Goal: Task Accomplishment & Management: Complete application form

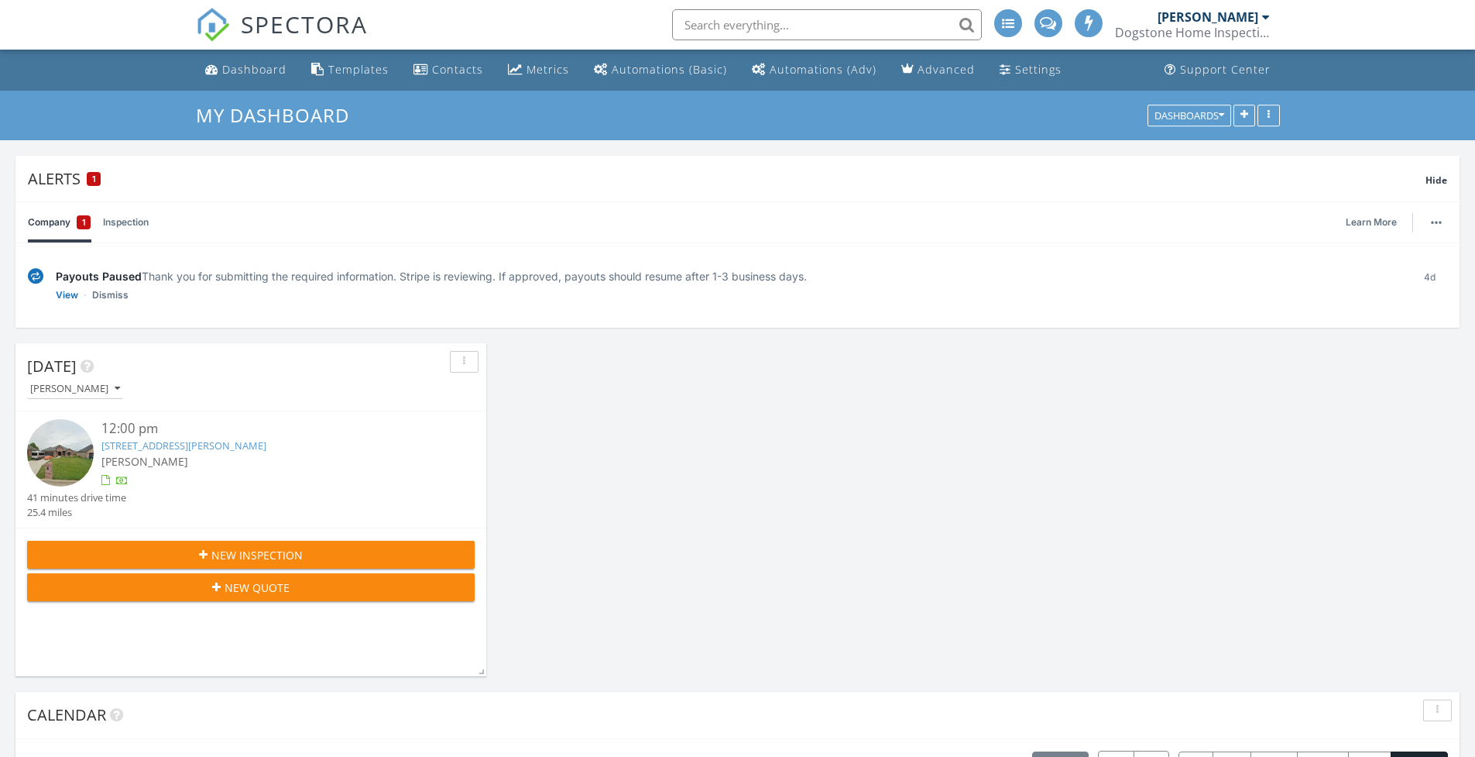
scroll to position [1782, 1499]
click at [114, 294] on link "Dismiss" at bounding box center [110, 294] width 36 height 15
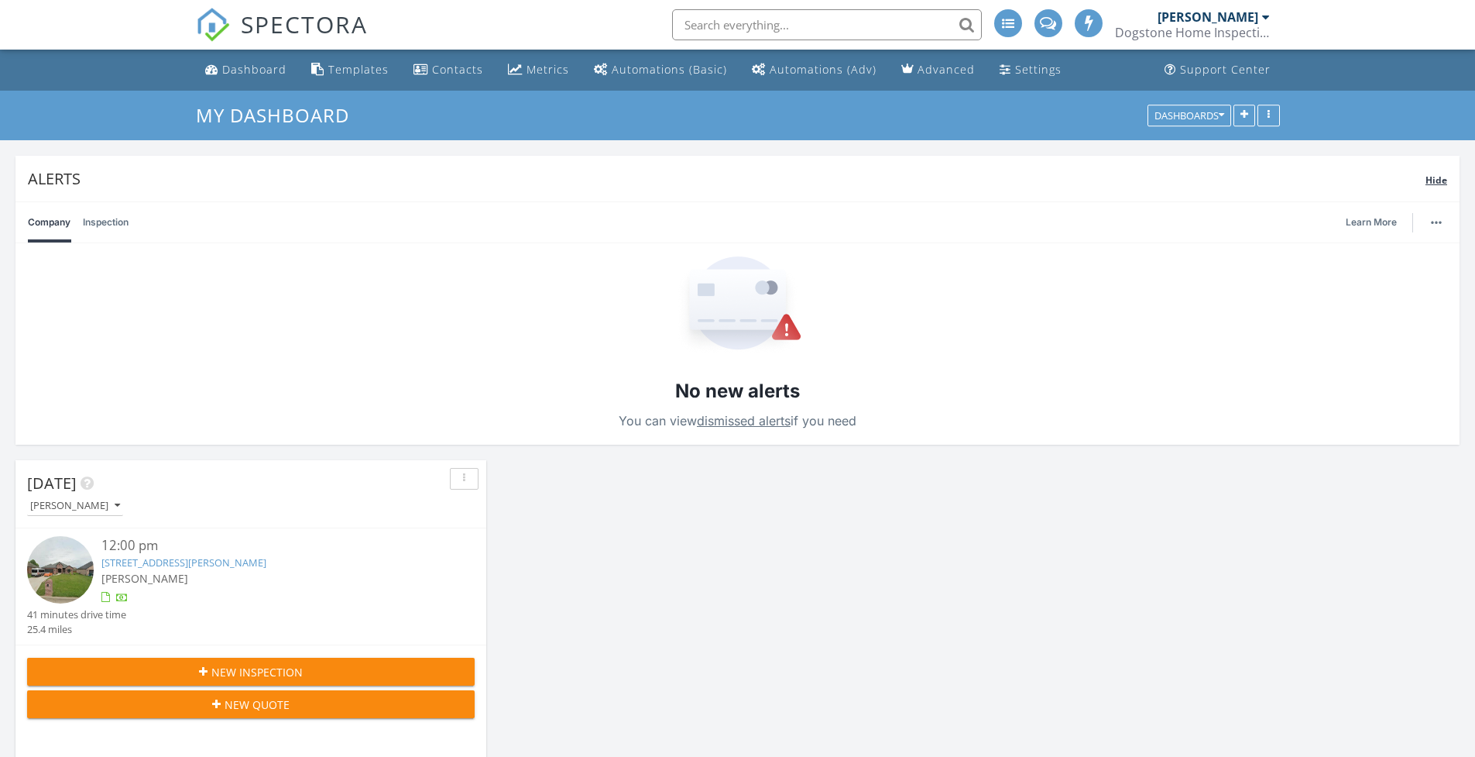
click at [1438, 177] on span "Hide" at bounding box center [1437, 179] width 22 height 13
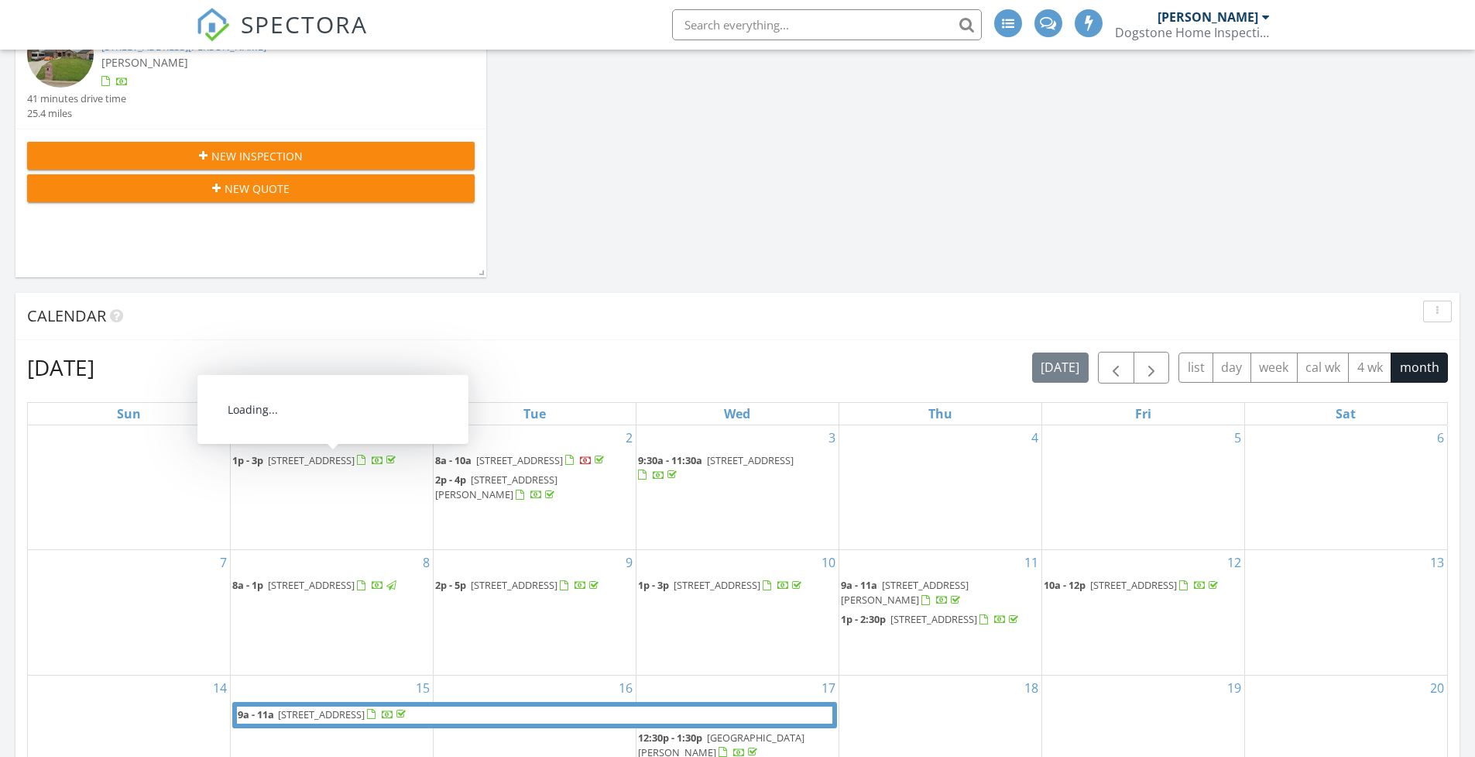
scroll to position [149, 0]
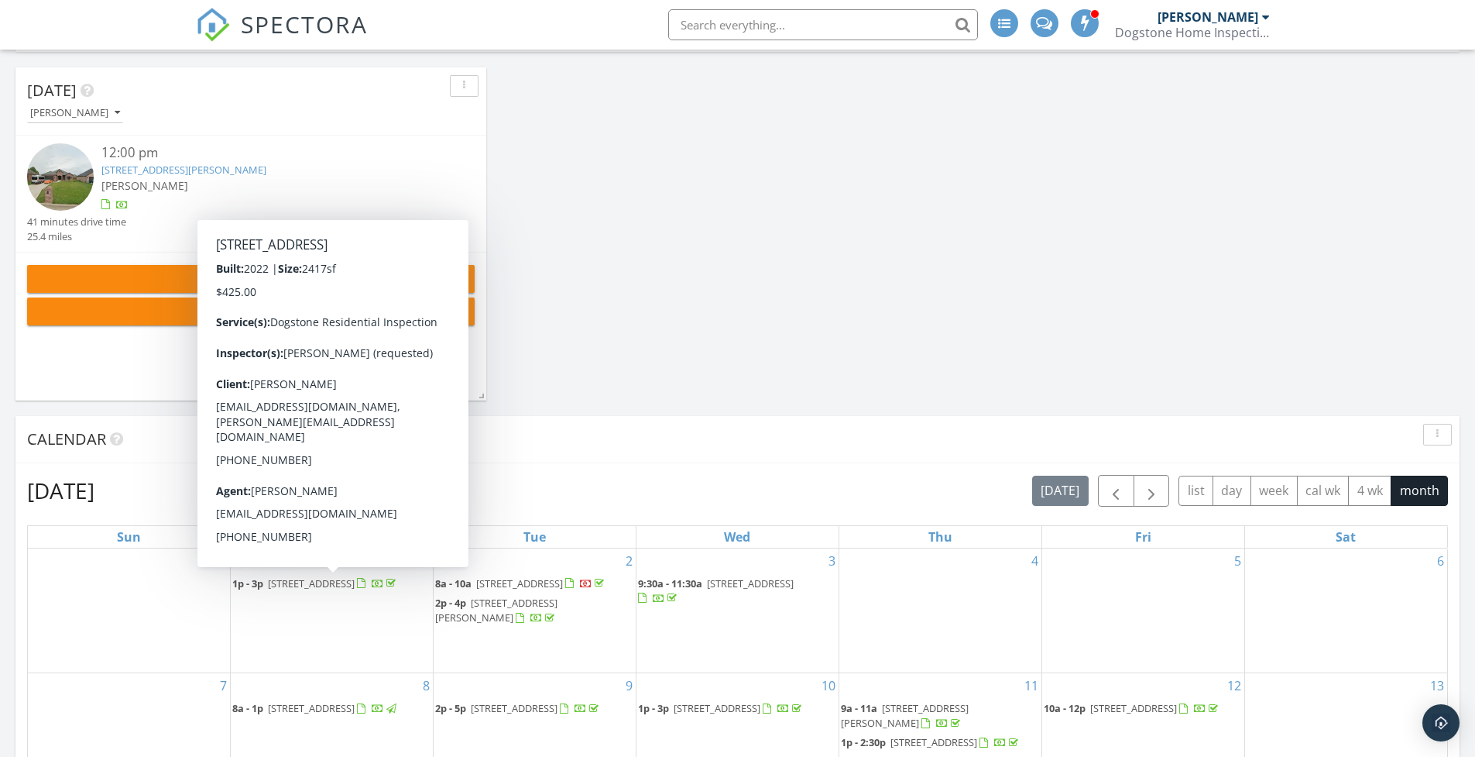
click at [182, 277] on div "New Inspection" at bounding box center [251, 279] width 423 height 16
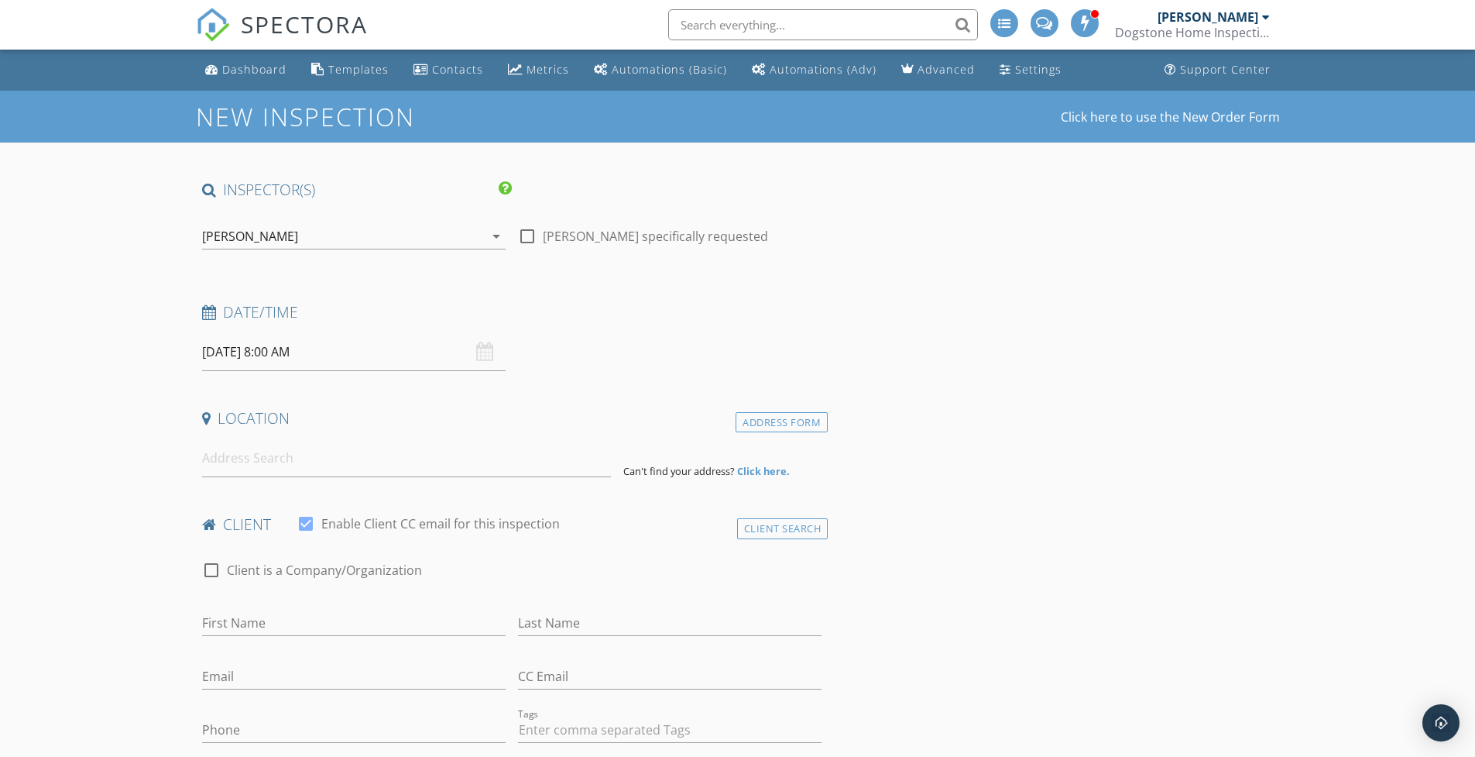
click at [530, 234] on div at bounding box center [527, 236] width 26 height 26
checkbox input "true"
click at [407, 352] on input "09/30/2025 8:00 AM" at bounding box center [354, 352] width 304 height 38
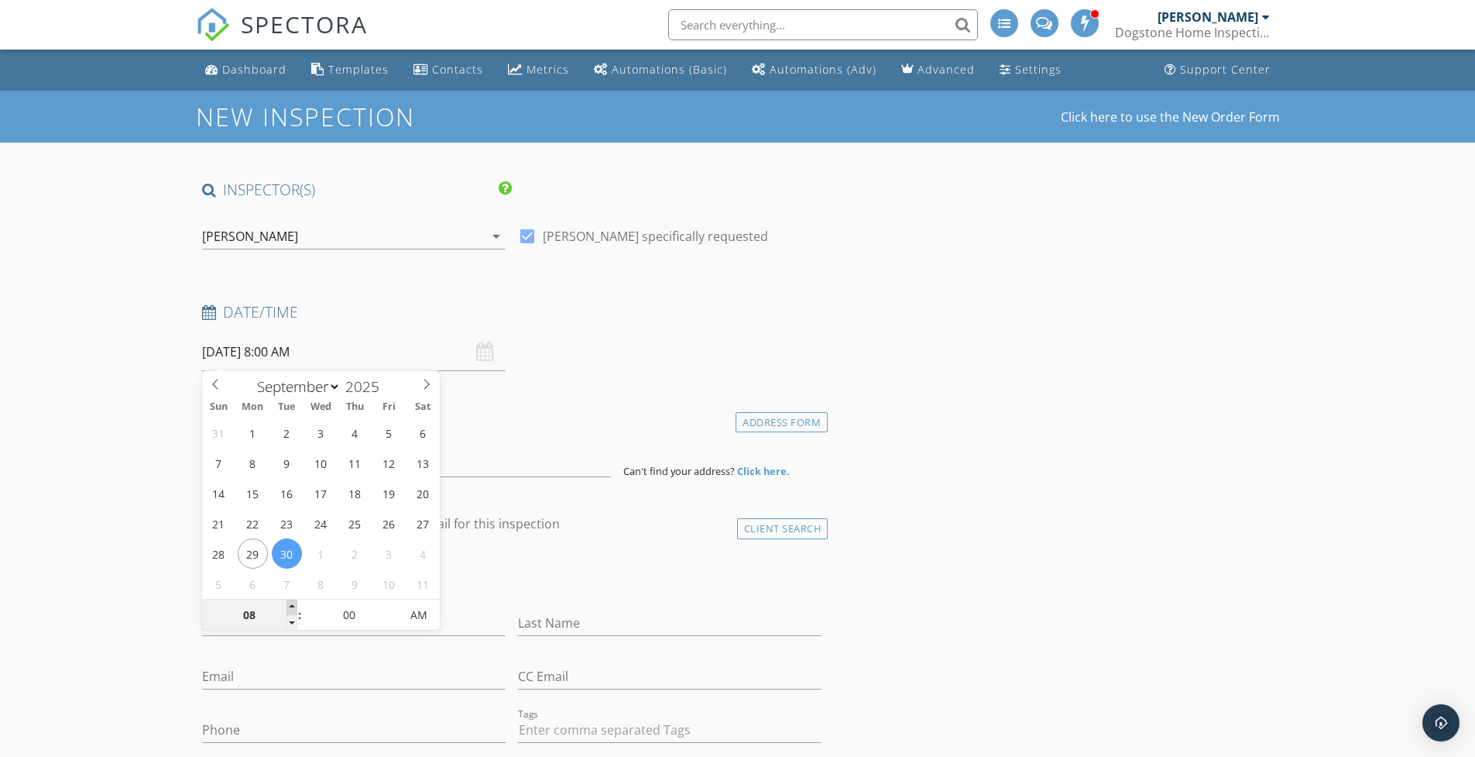
type input "09"
type input "[DATE] 9:00 AM"
click at [292, 606] on span at bounding box center [292, 606] width 11 height 15
click at [533, 421] on h4 "Location" at bounding box center [512, 418] width 620 height 20
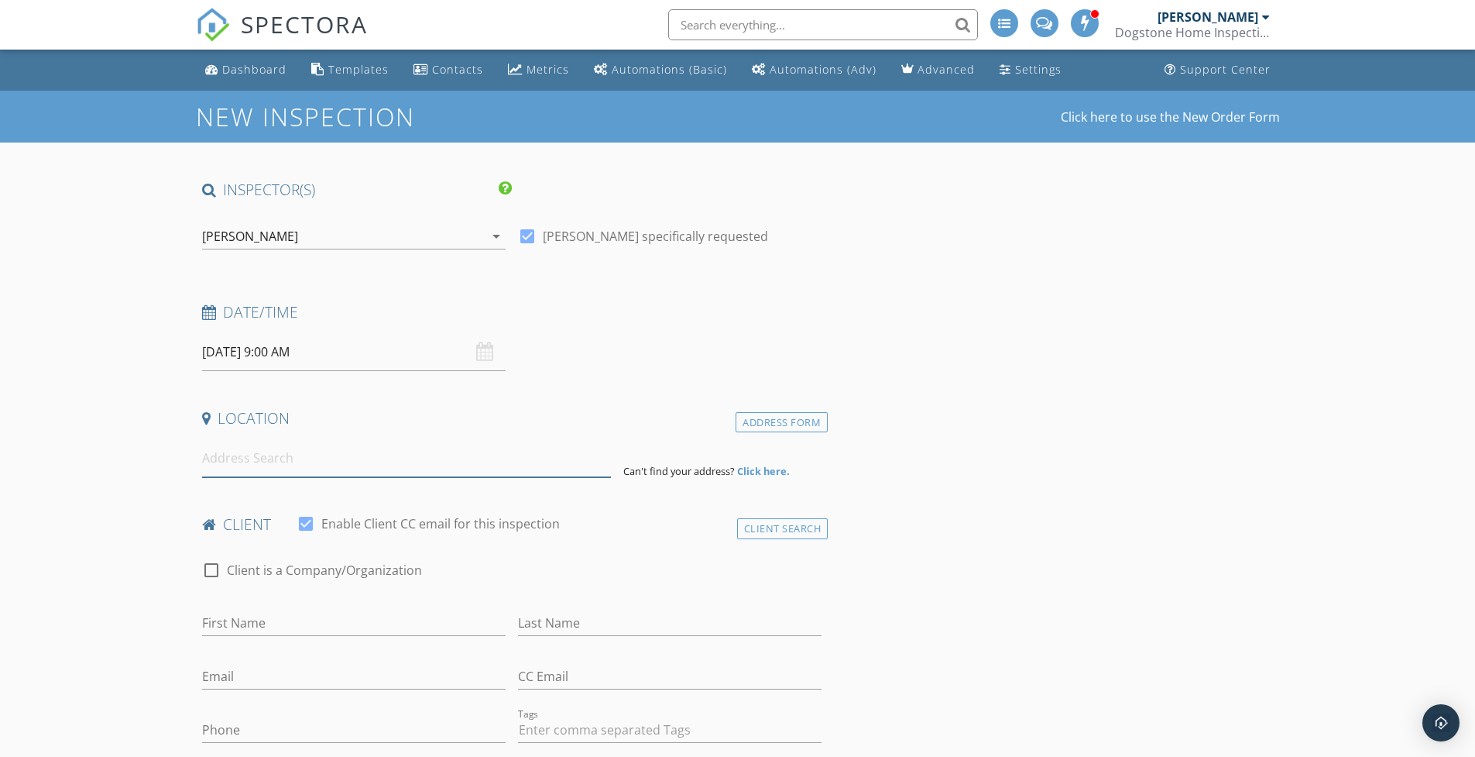
click at [430, 466] on input at bounding box center [406, 458] width 409 height 38
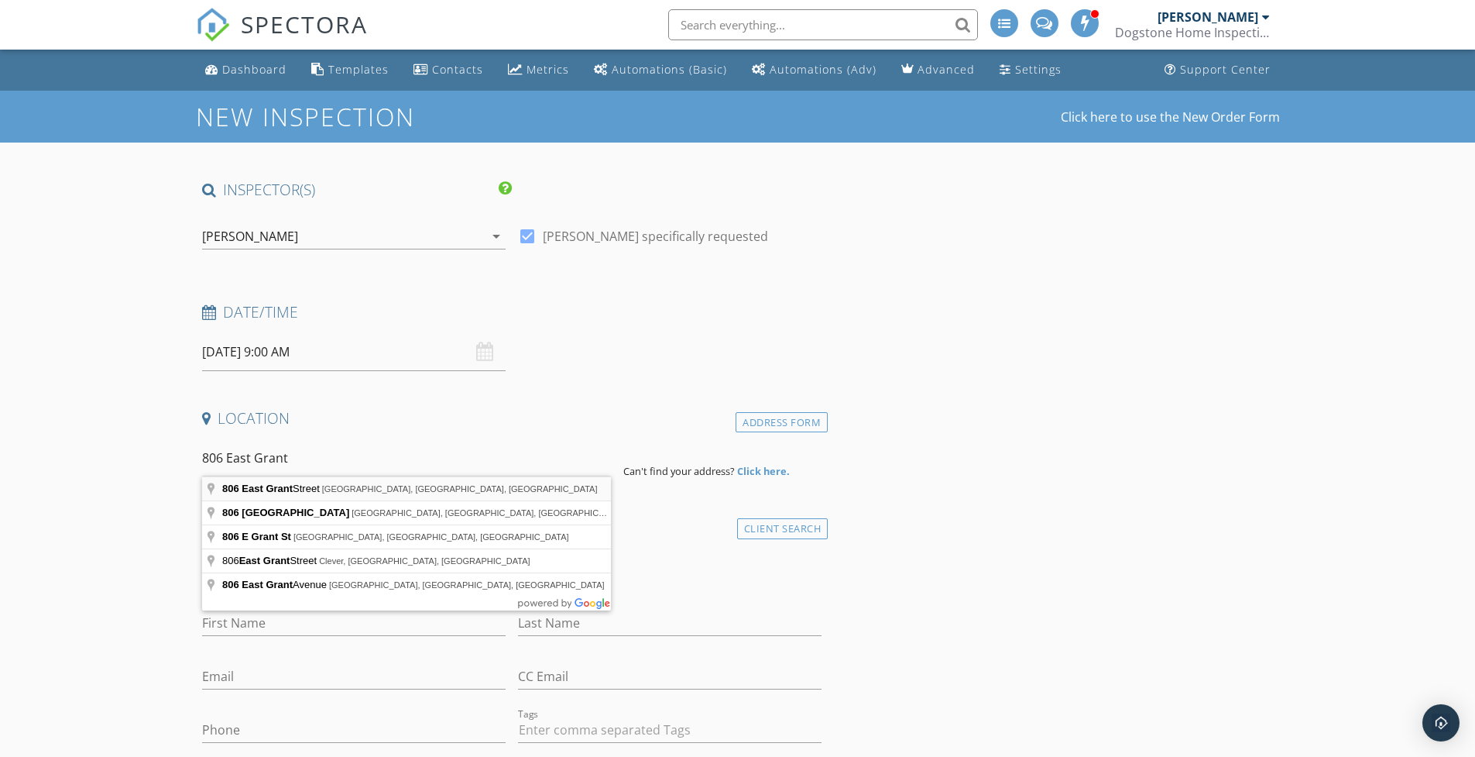
type input "806 East Grant Street, Ash Grove, MO, USA"
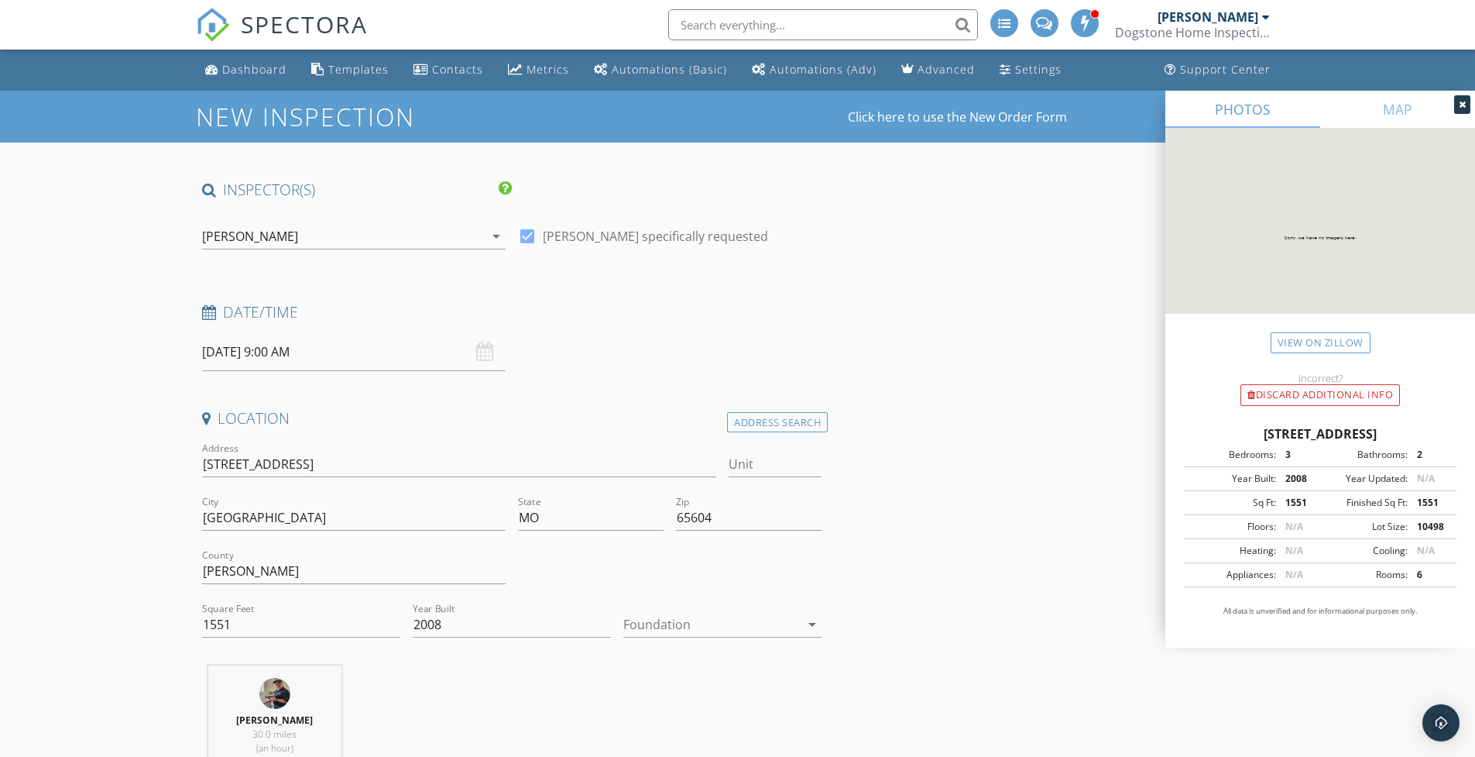
click at [812, 622] on icon "arrow_drop_down" at bounding box center [812, 624] width 19 height 19
click at [693, 727] on div "Crawlspace" at bounding box center [722, 729] width 173 height 19
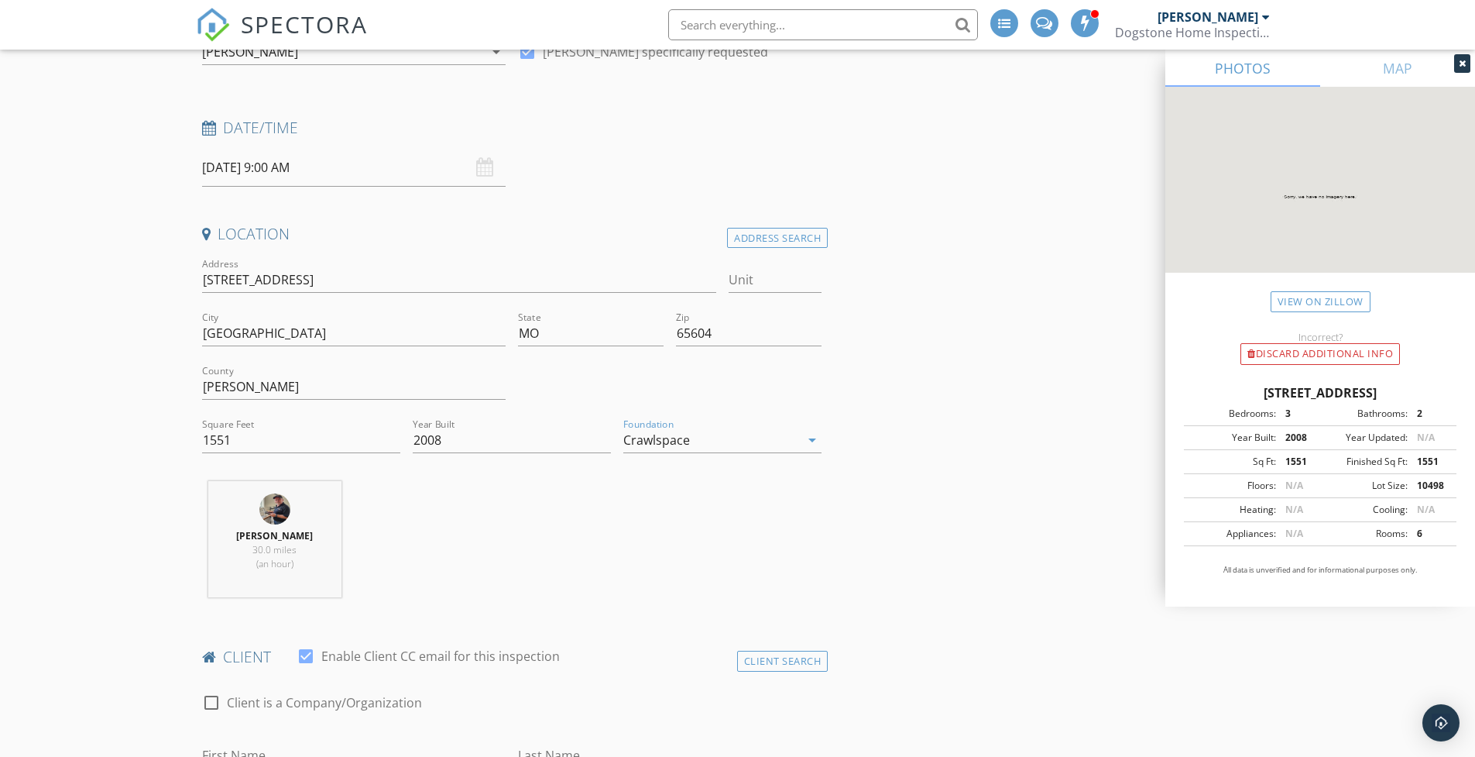
scroll to position [423, 0]
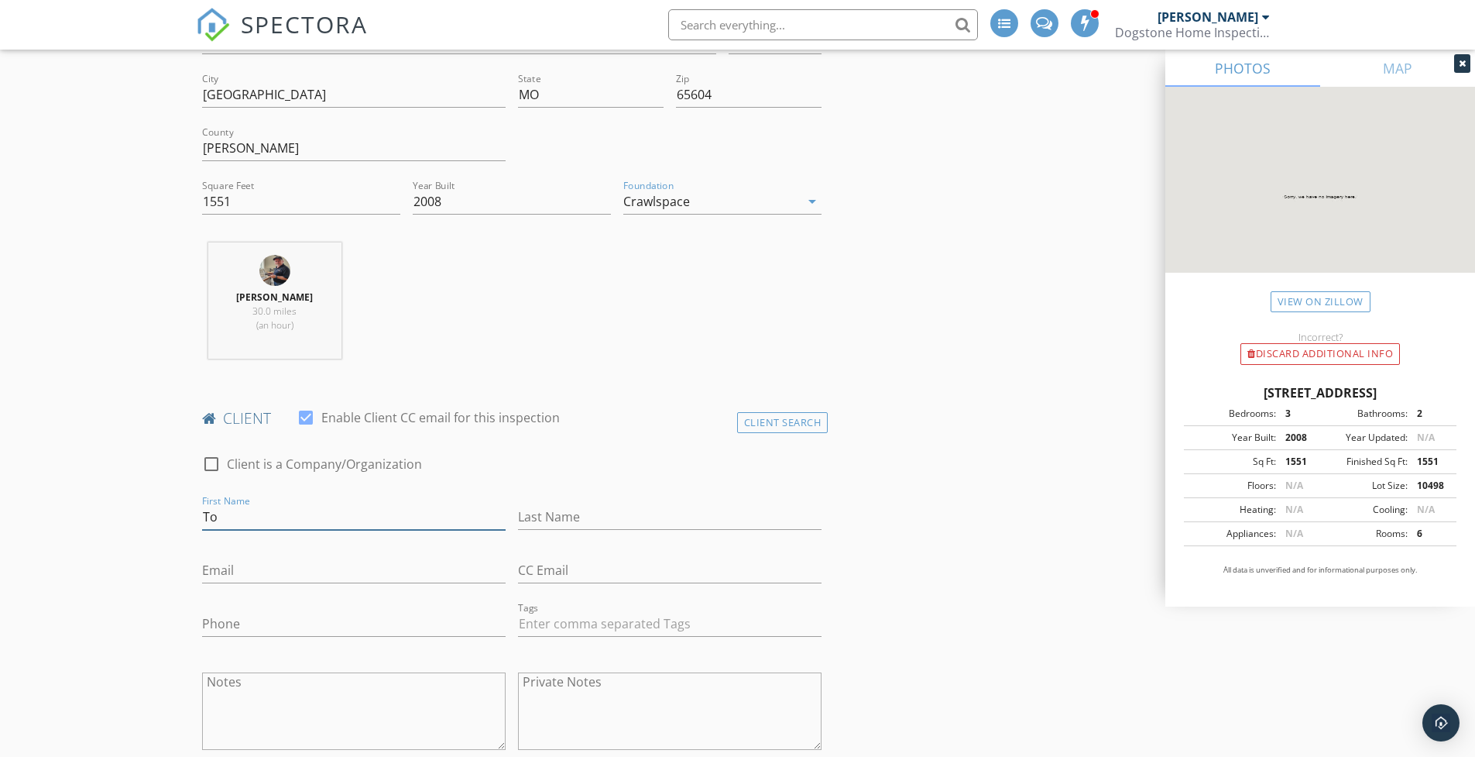
type input "T"
type input "A"
type input "[PERSON_NAME]"
type input "[PERSON_NAME][EMAIL_ADDRESS][DOMAIN_NAME]"
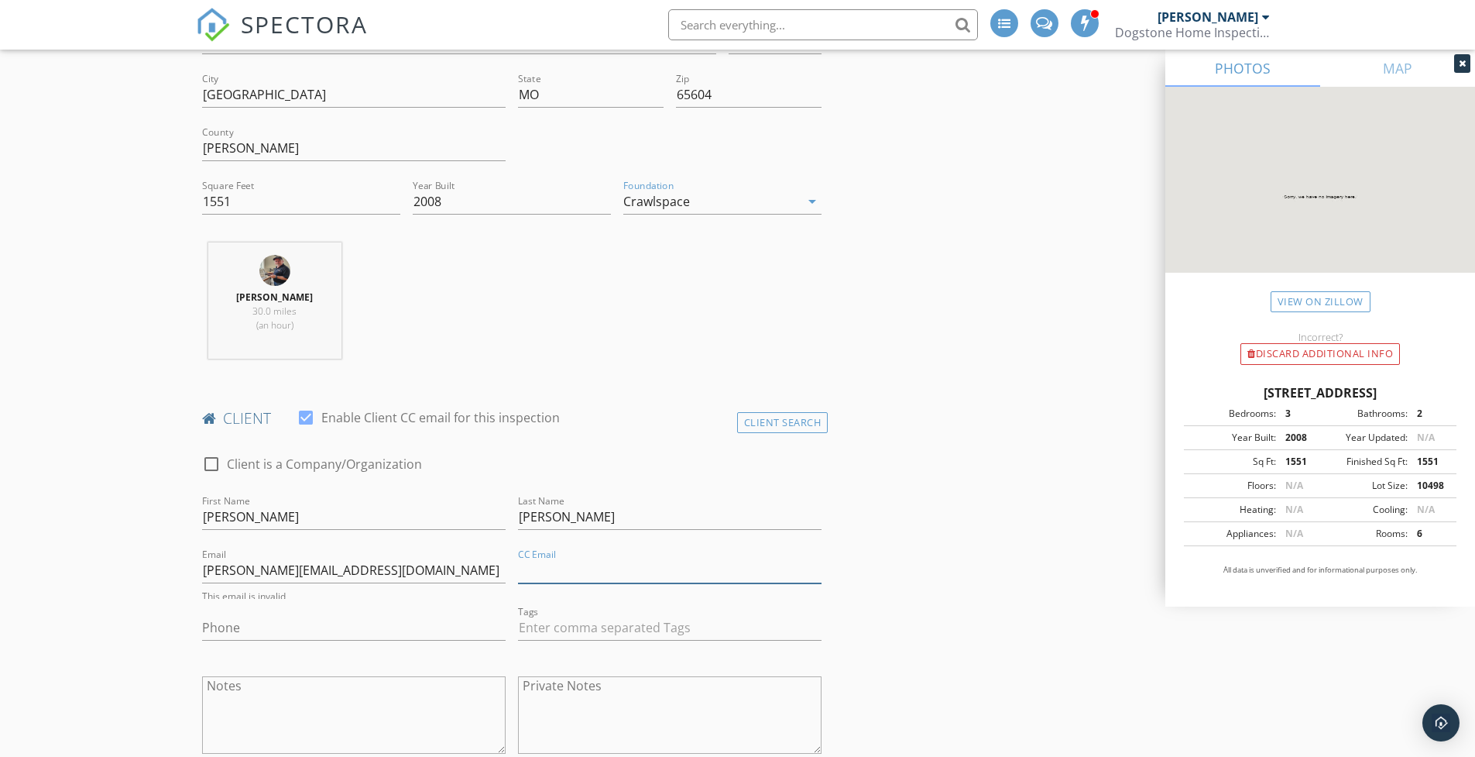
type input "anthony_pawlicki@yahoo.com"
type input "417-543-6649"
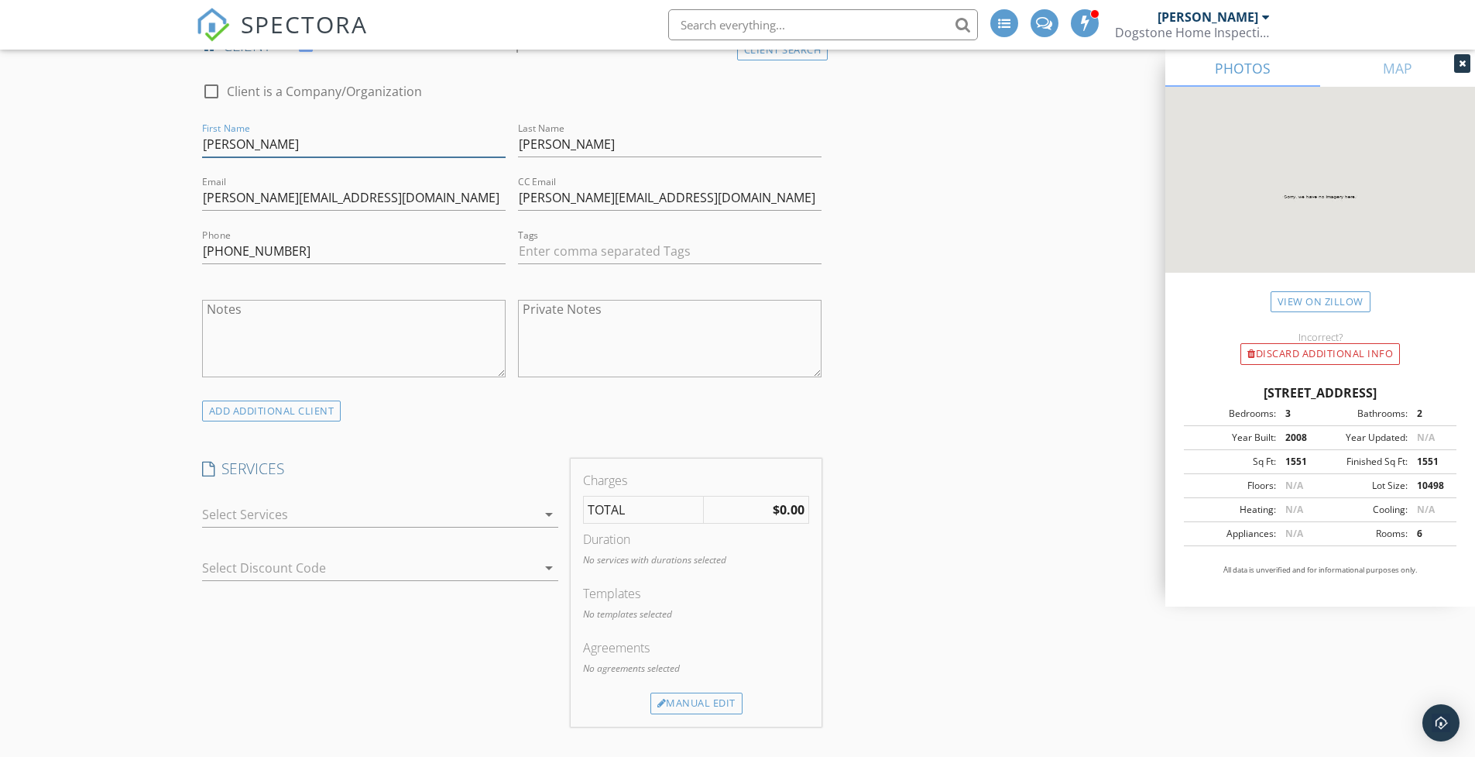
scroll to position [839, 0]
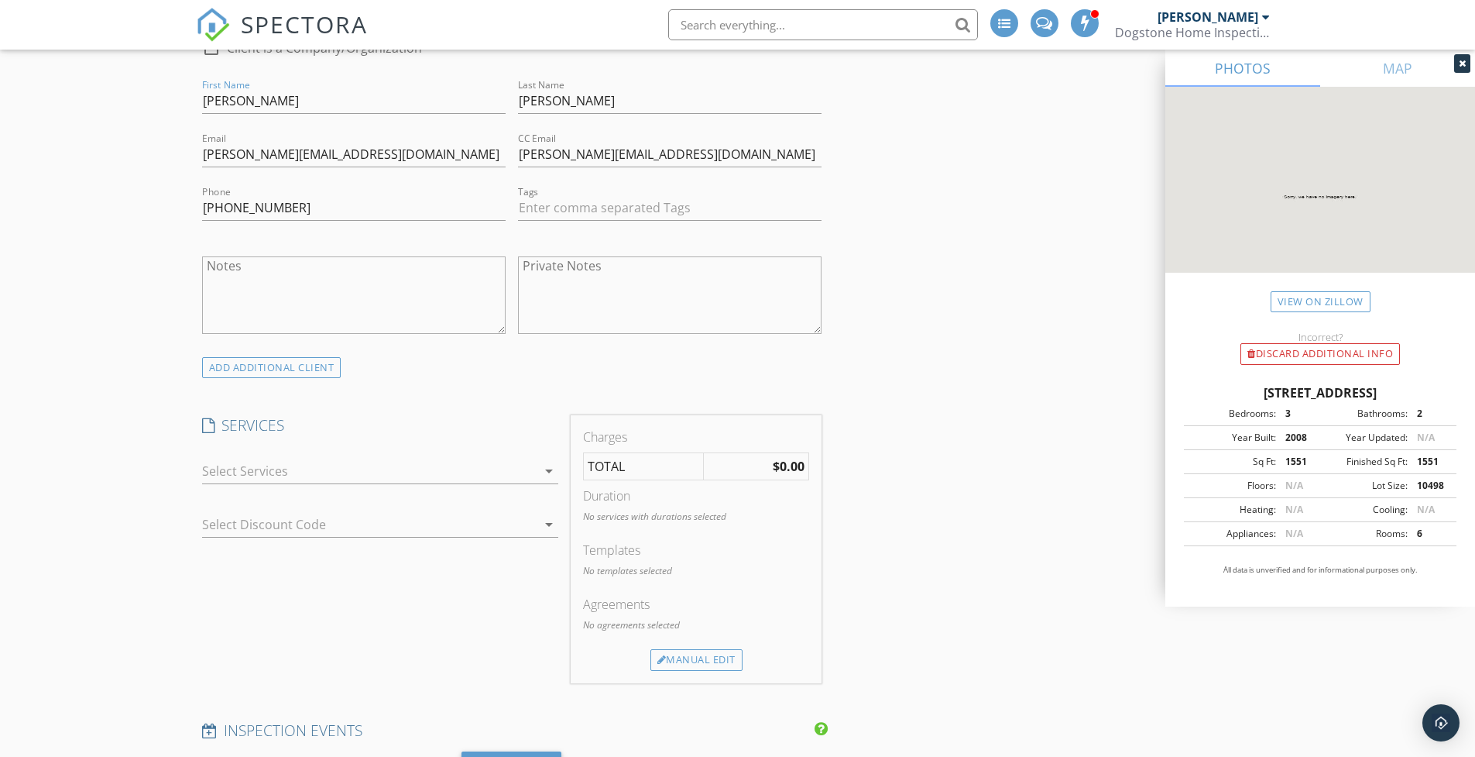
click at [549, 470] on icon "arrow_drop_down" at bounding box center [549, 471] width 19 height 19
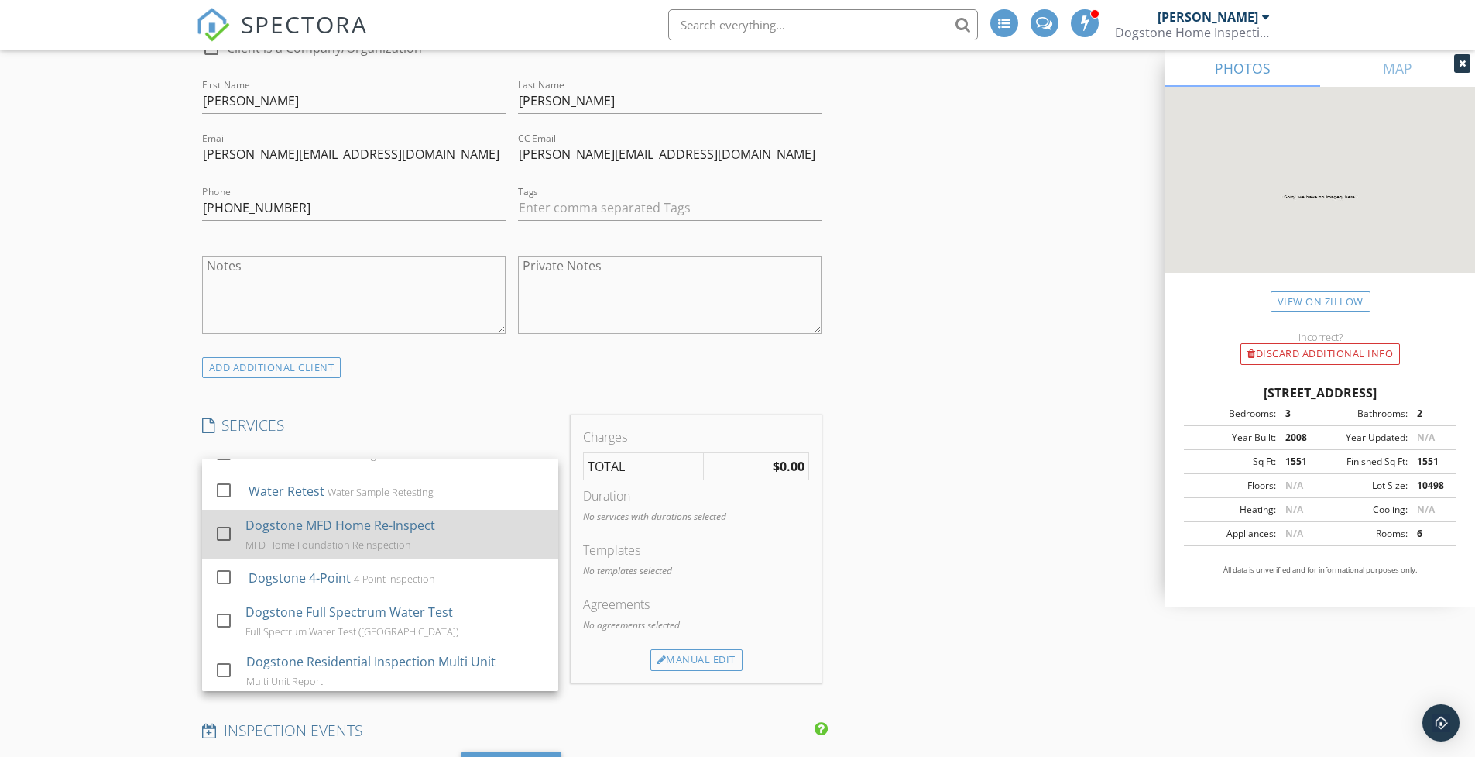
scroll to position [386, 0]
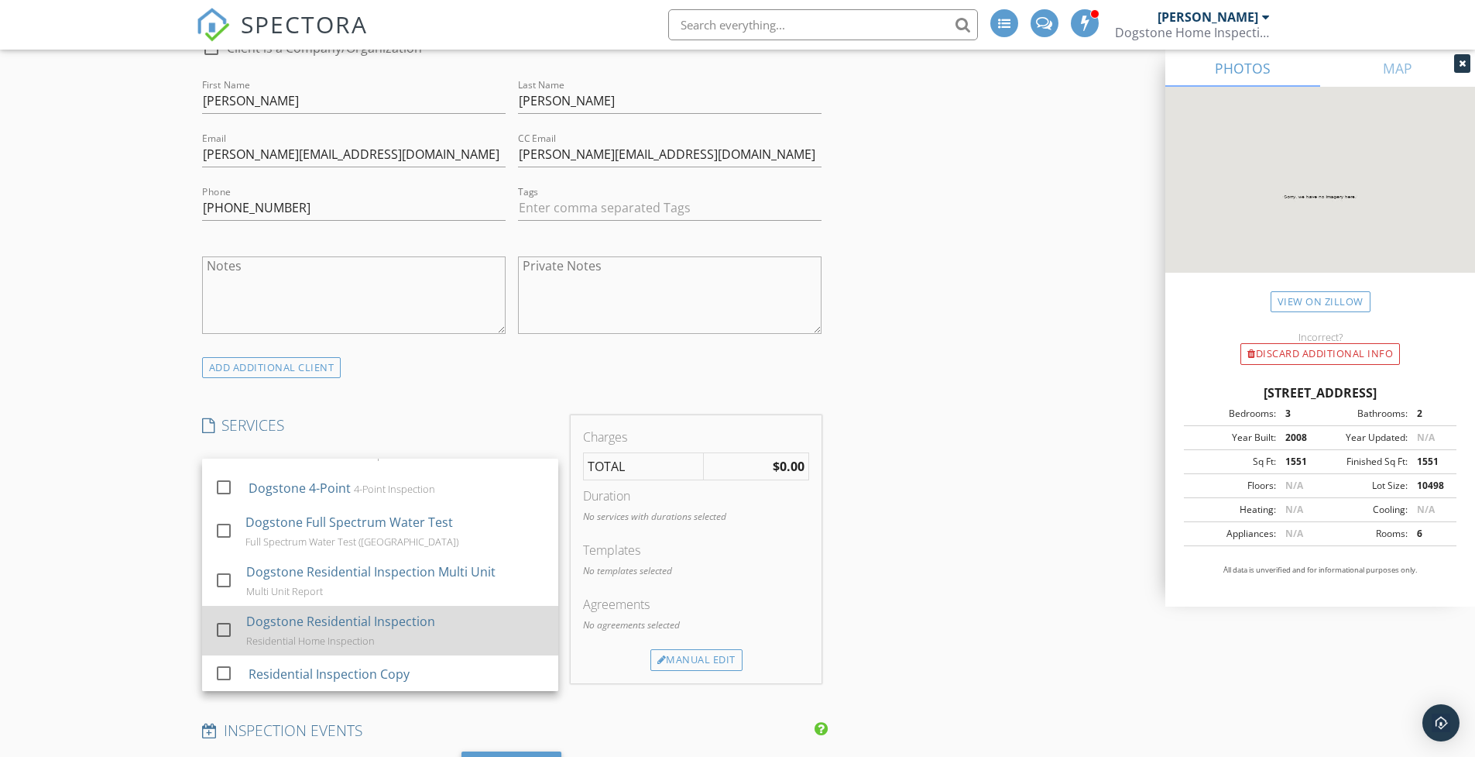
click at [394, 623] on div "Dogstone Residential Inspection" at bounding box center [340, 621] width 189 height 19
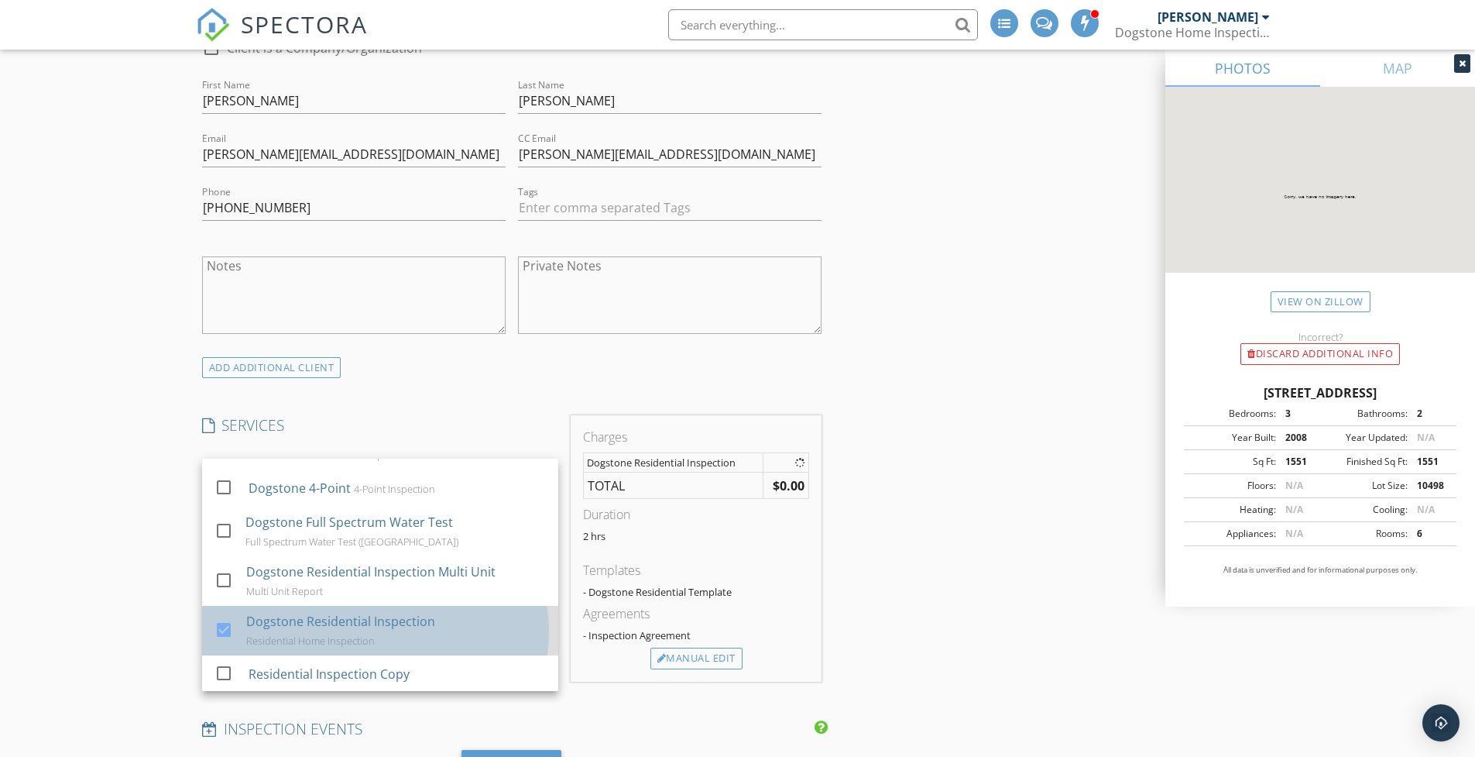
checkbox input "true"
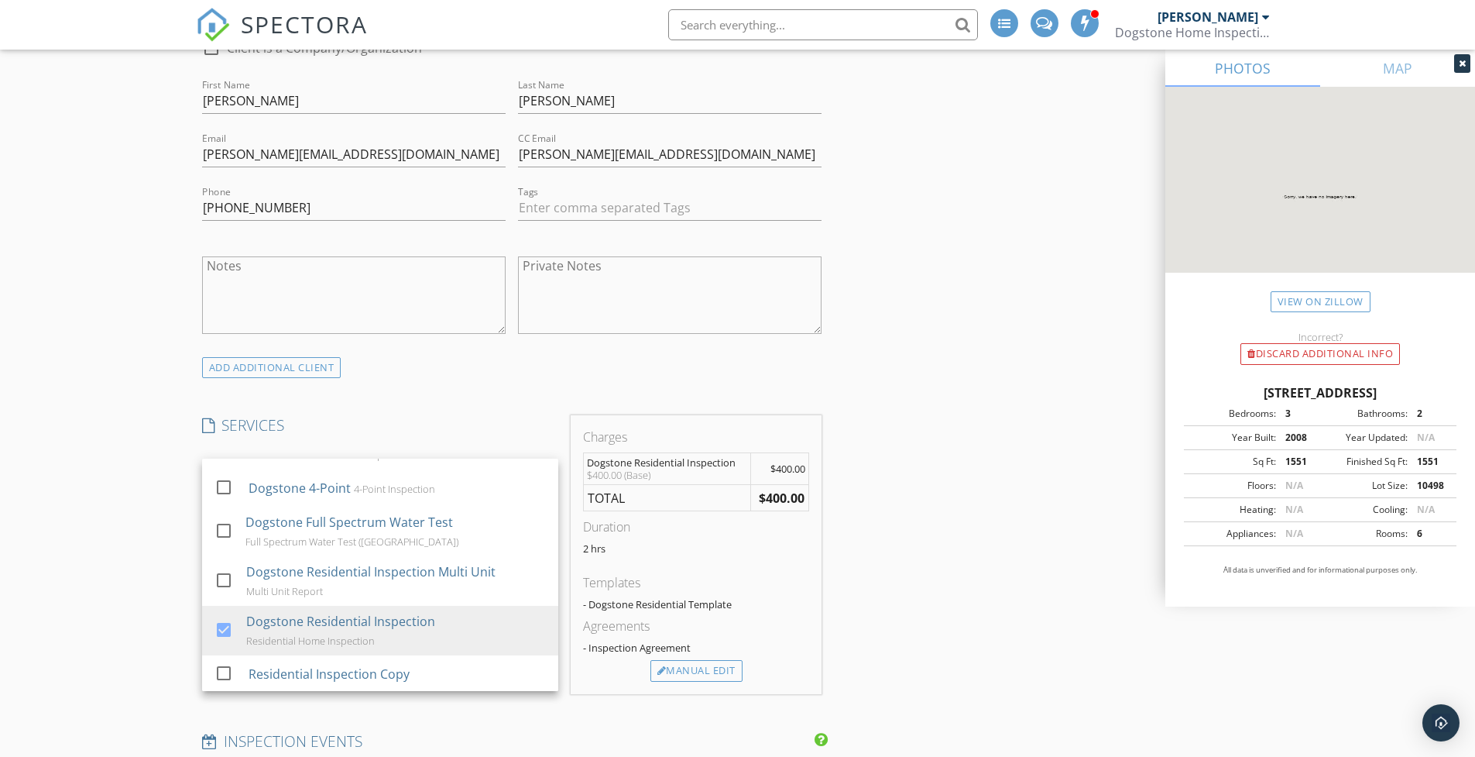
click at [551, 390] on div "INSPECTOR(S) check_box Carl McDougal PRIMARY Carl McDougal arrow_drop_down chec…" at bounding box center [512, 733] width 633 height 2784
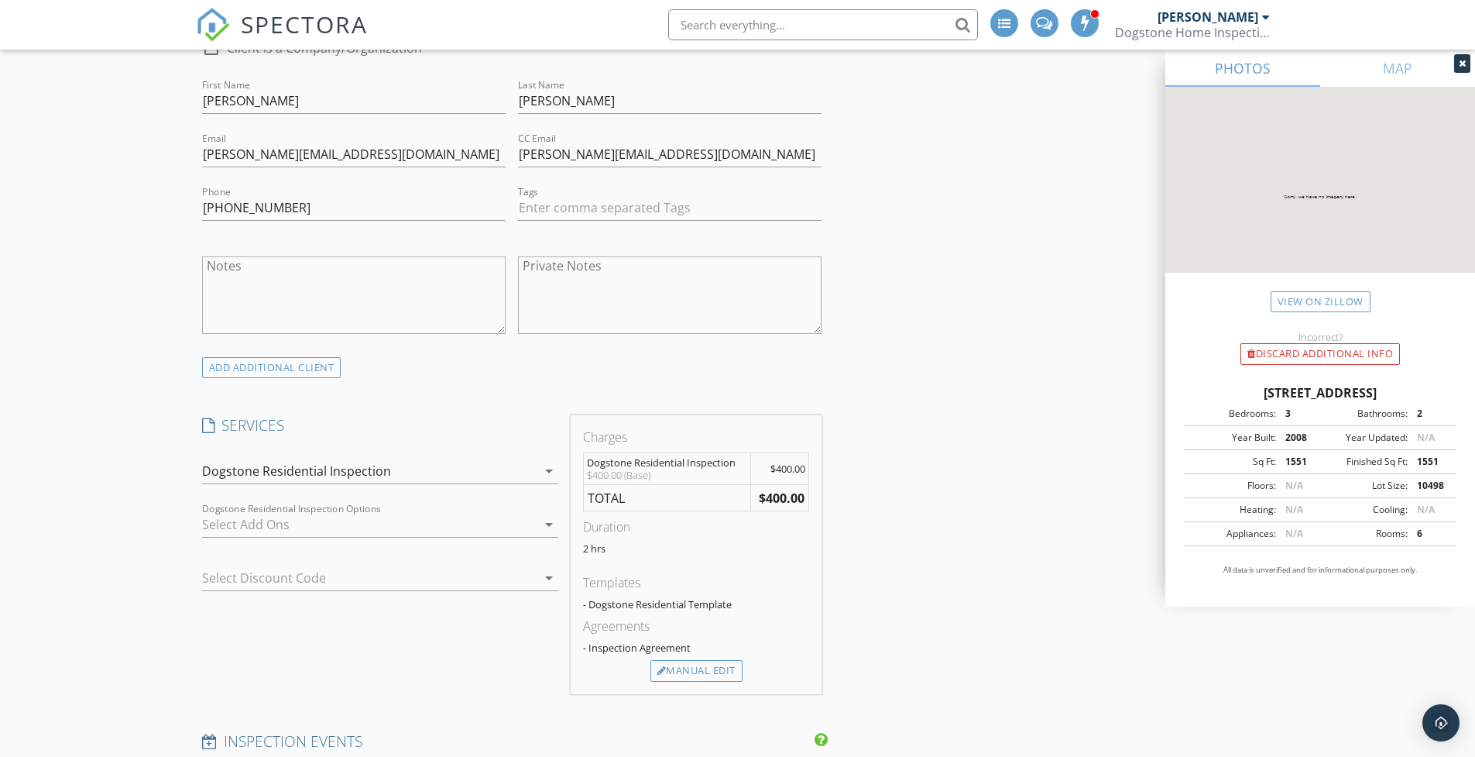
click at [551, 521] on icon "arrow_drop_down" at bounding box center [549, 524] width 19 height 19
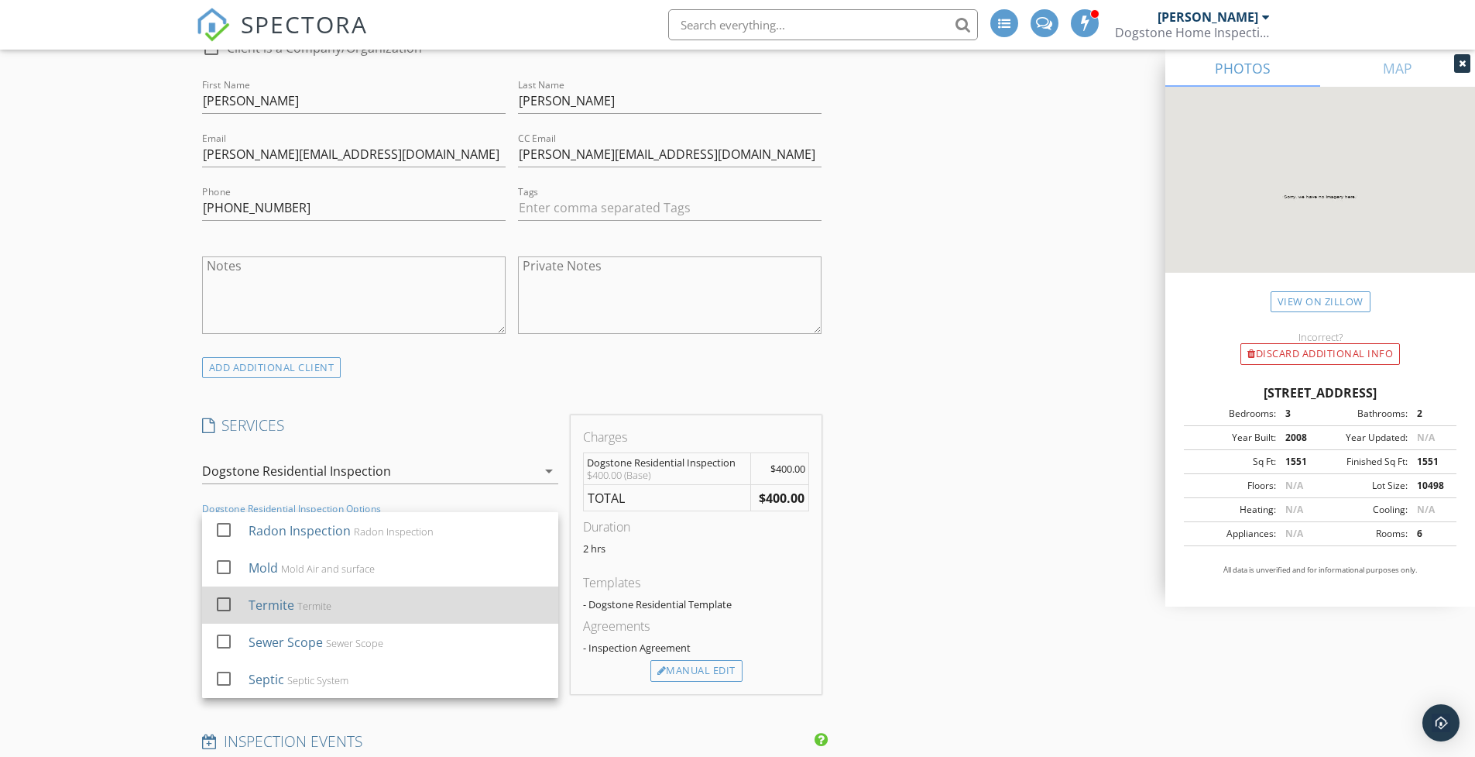
click at [226, 603] on div at bounding box center [224, 604] width 26 height 26
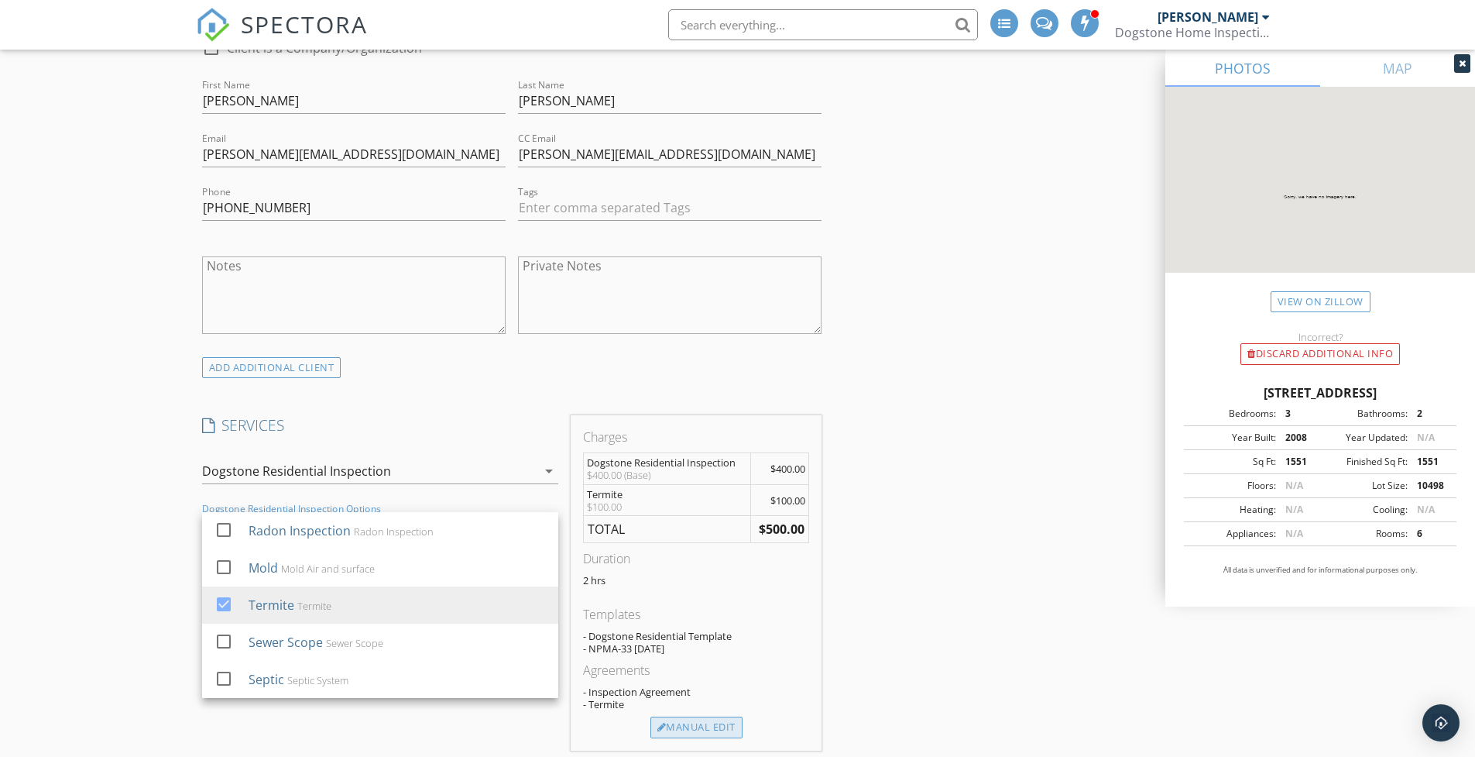
click at [689, 723] on div "Manual Edit" at bounding box center [697, 727] width 92 height 22
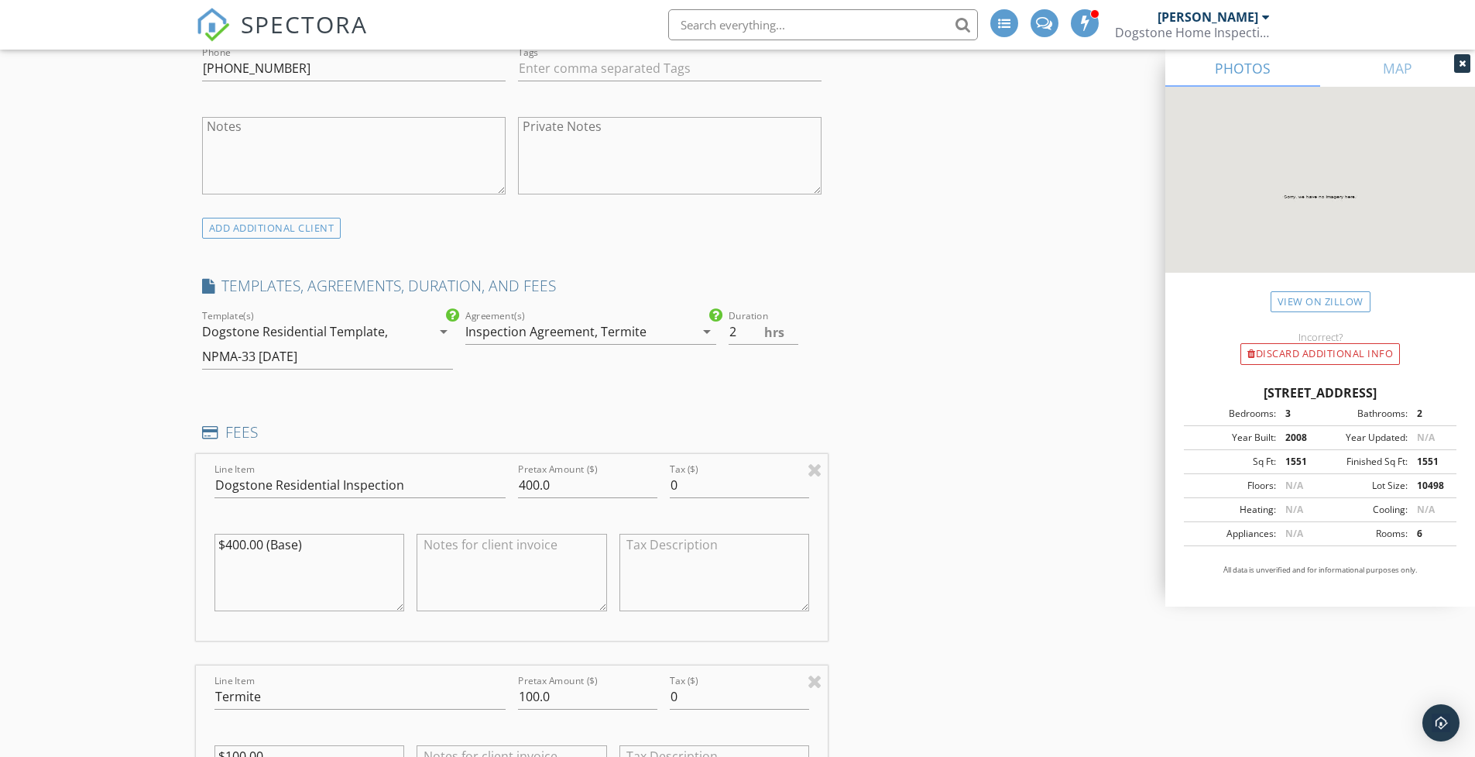
scroll to position [1057, 0]
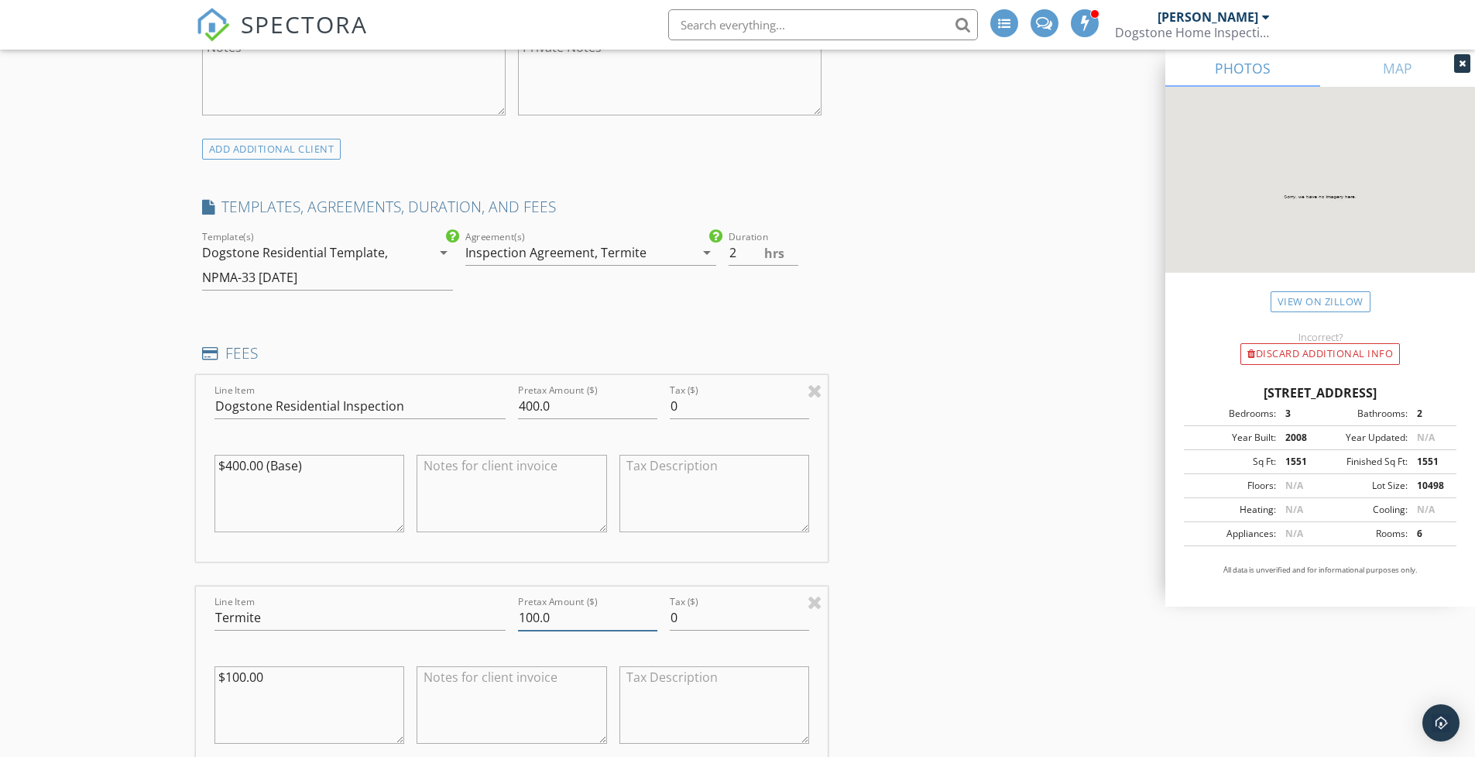
click at [539, 612] on input "100.0" at bounding box center [587, 618] width 139 height 26
type input "25.0"
click at [537, 689] on textarea at bounding box center [512, 704] width 191 height 77
type textarea "&"
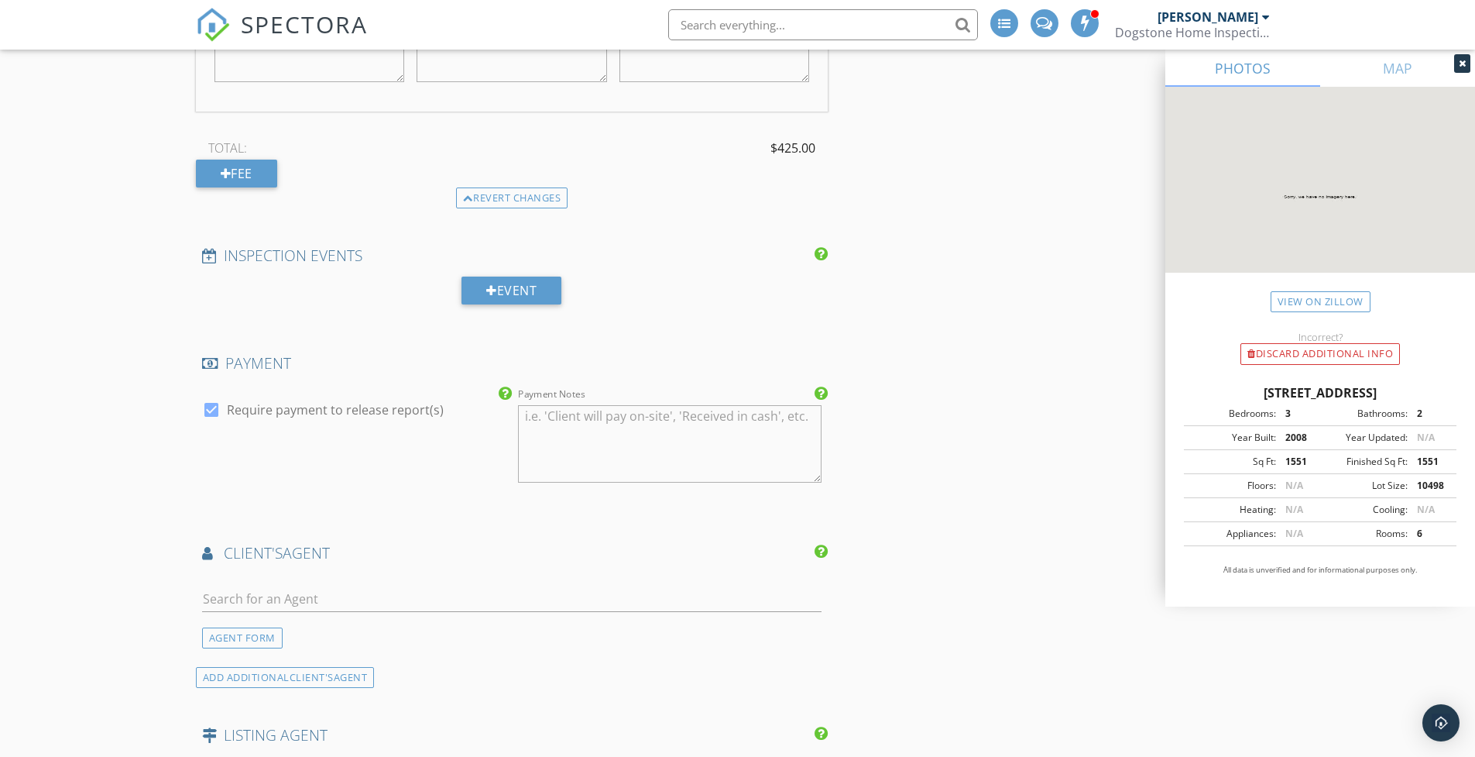
scroll to position [1749, 0]
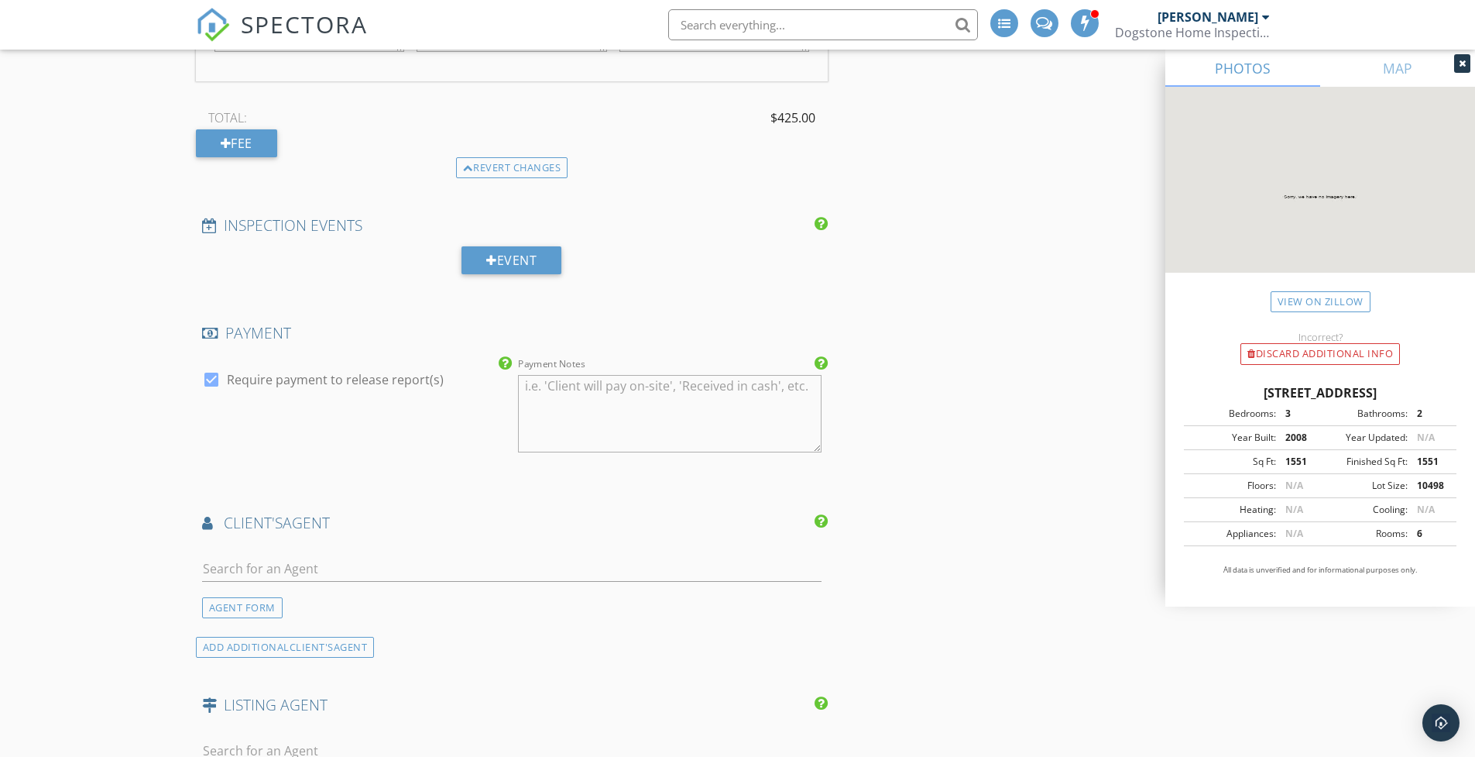
type textarea "$75.00 bundle discount applied"
click at [371, 560] on input "text" at bounding box center [512, 569] width 620 height 26
type input "C"
click at [246, 604] on div "AGENT FORM" at bounding box center [242, 607] width 81 height 21
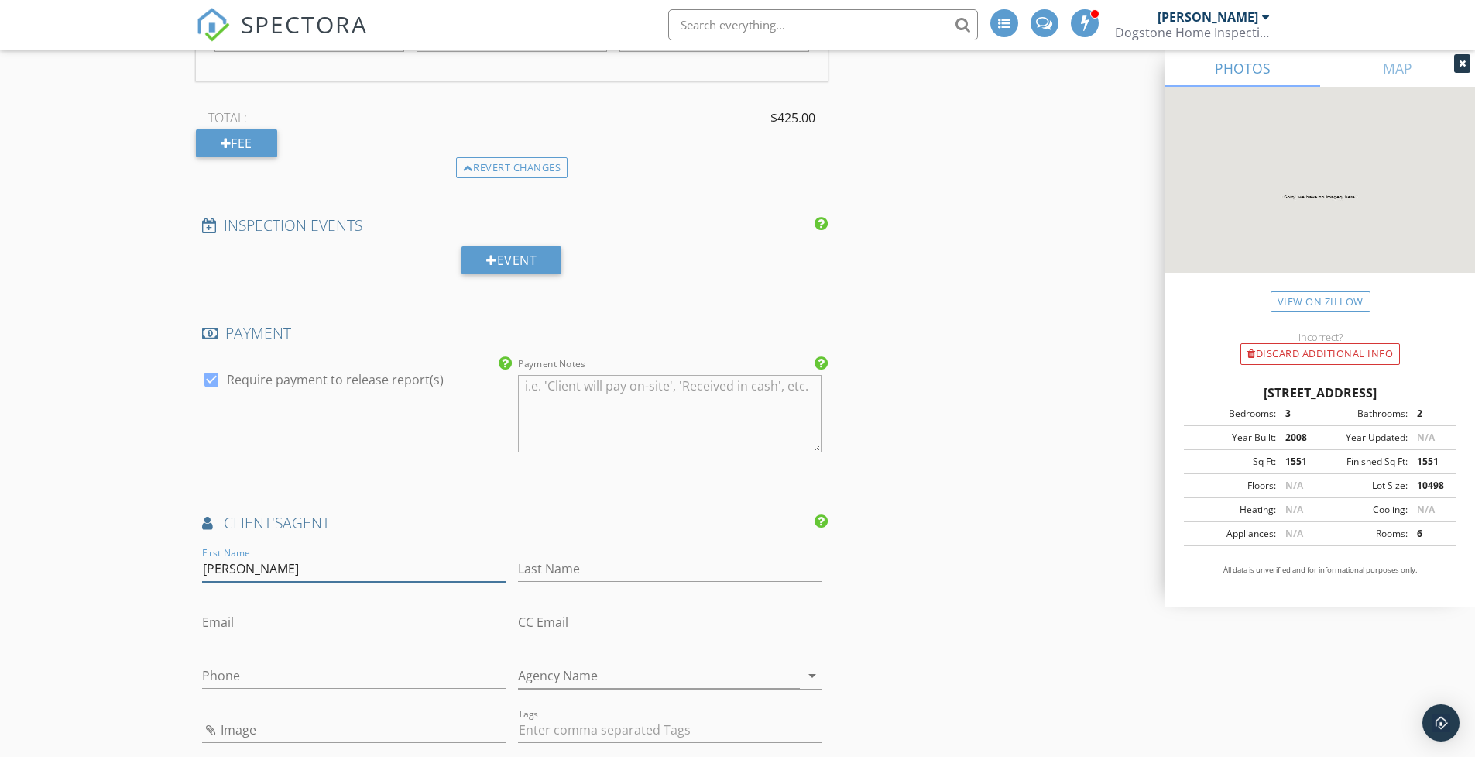
type input "Chad"
type input "Pippin"
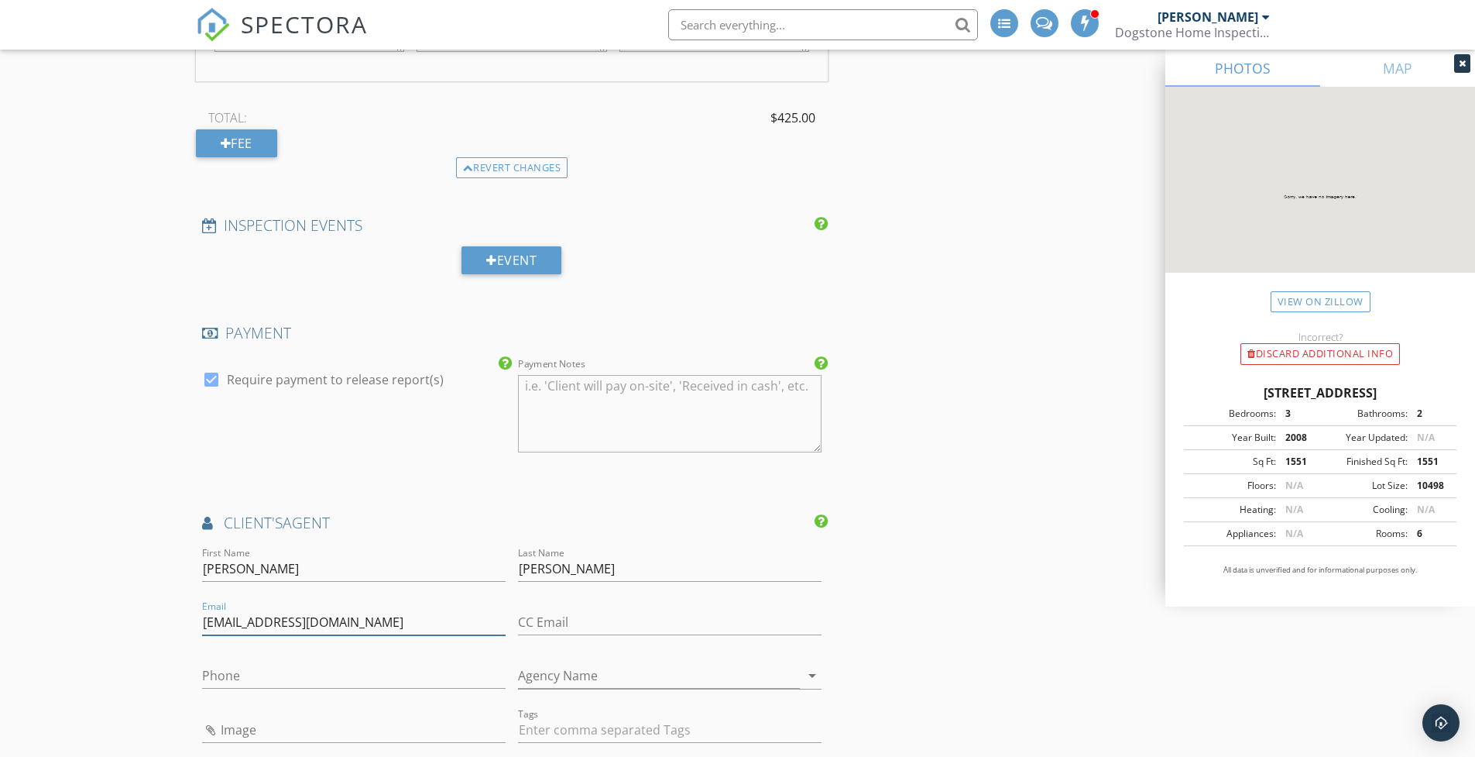
type input "chadpippin@kw.com"
type input "417-459-3690"
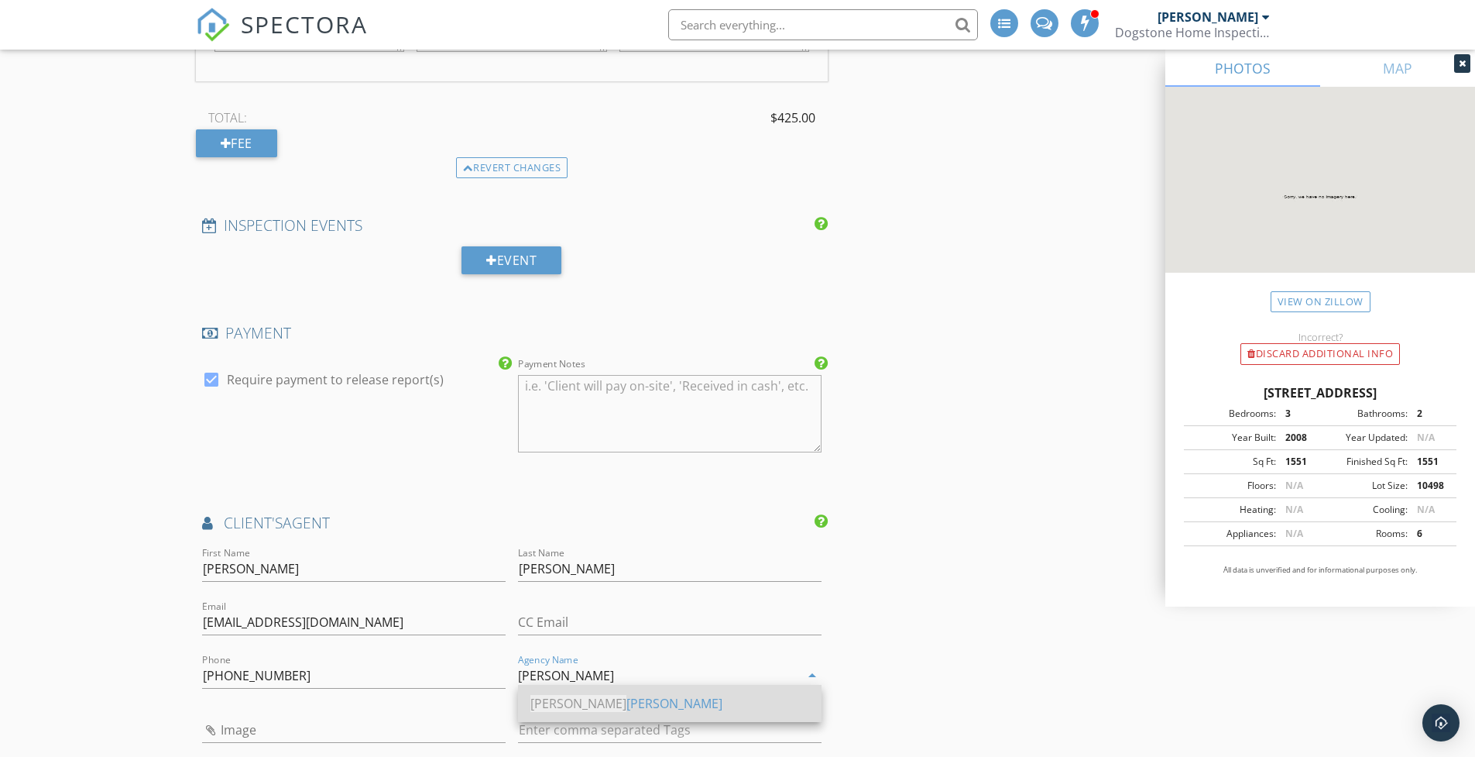
click at [563, 702] on div "Keller Williams" at bounding box center [670, 703] width 279 height 19
type input "Keller Williams"
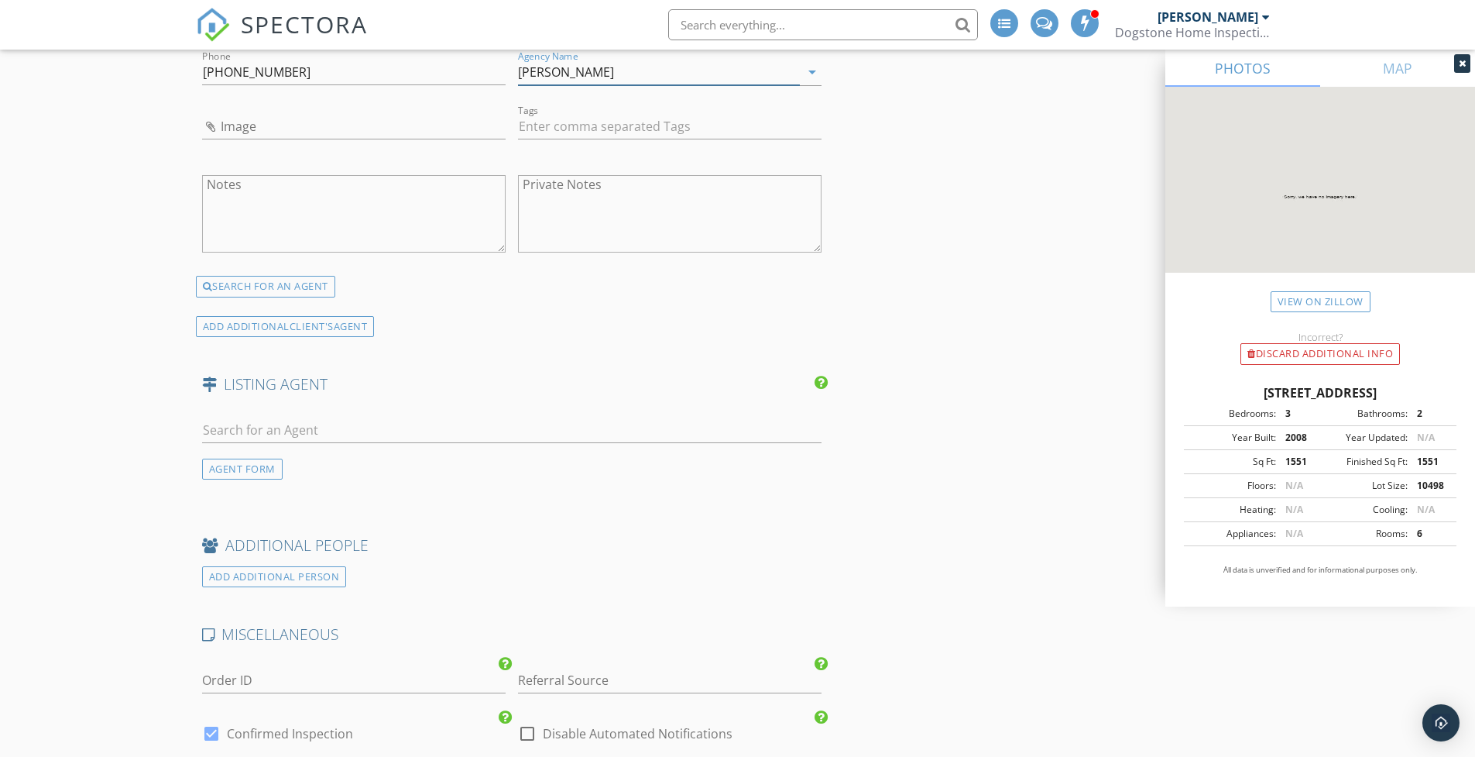
scroll to position [2411, 0]
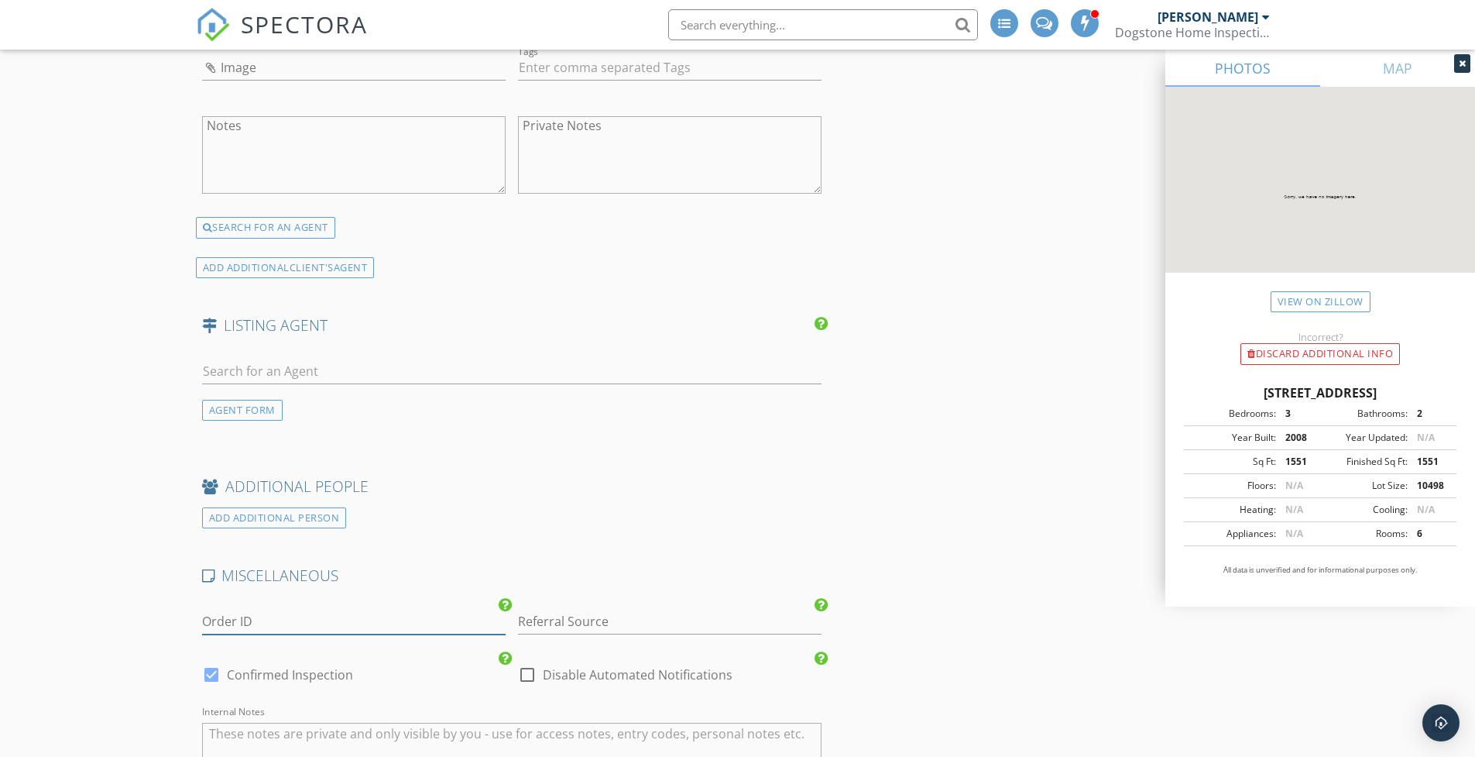
click at [318, 614] on input "Order ID" at bounding box center [354, 622] width 304 height 26
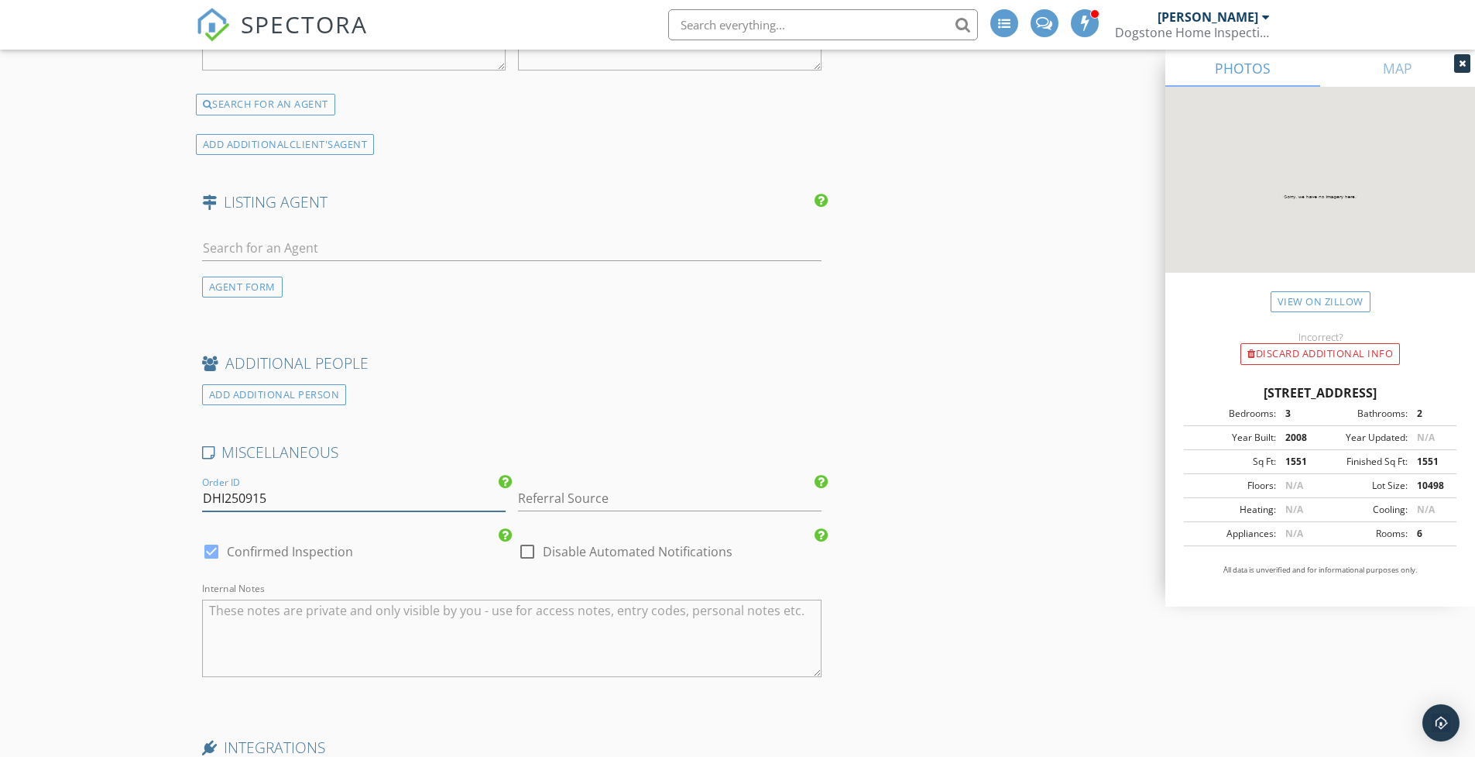
scroll to position [3003, 0]
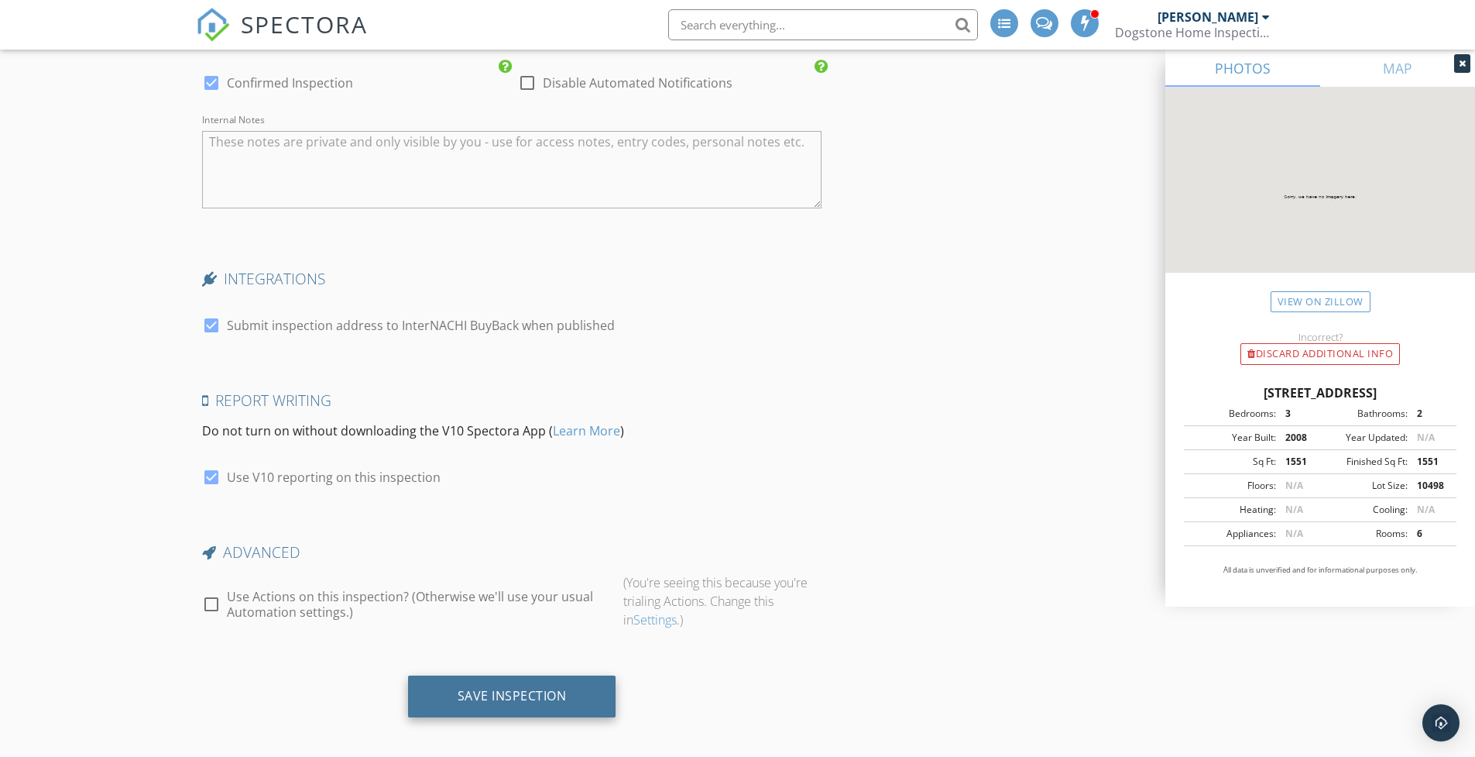
type input "DHI250915"
click at [474, 688] on div "Save Inspection" at bounding box center [512, 695] width 109 height 15
